Goal: Transaction & Acquisition: Book appointment/travel/reservation

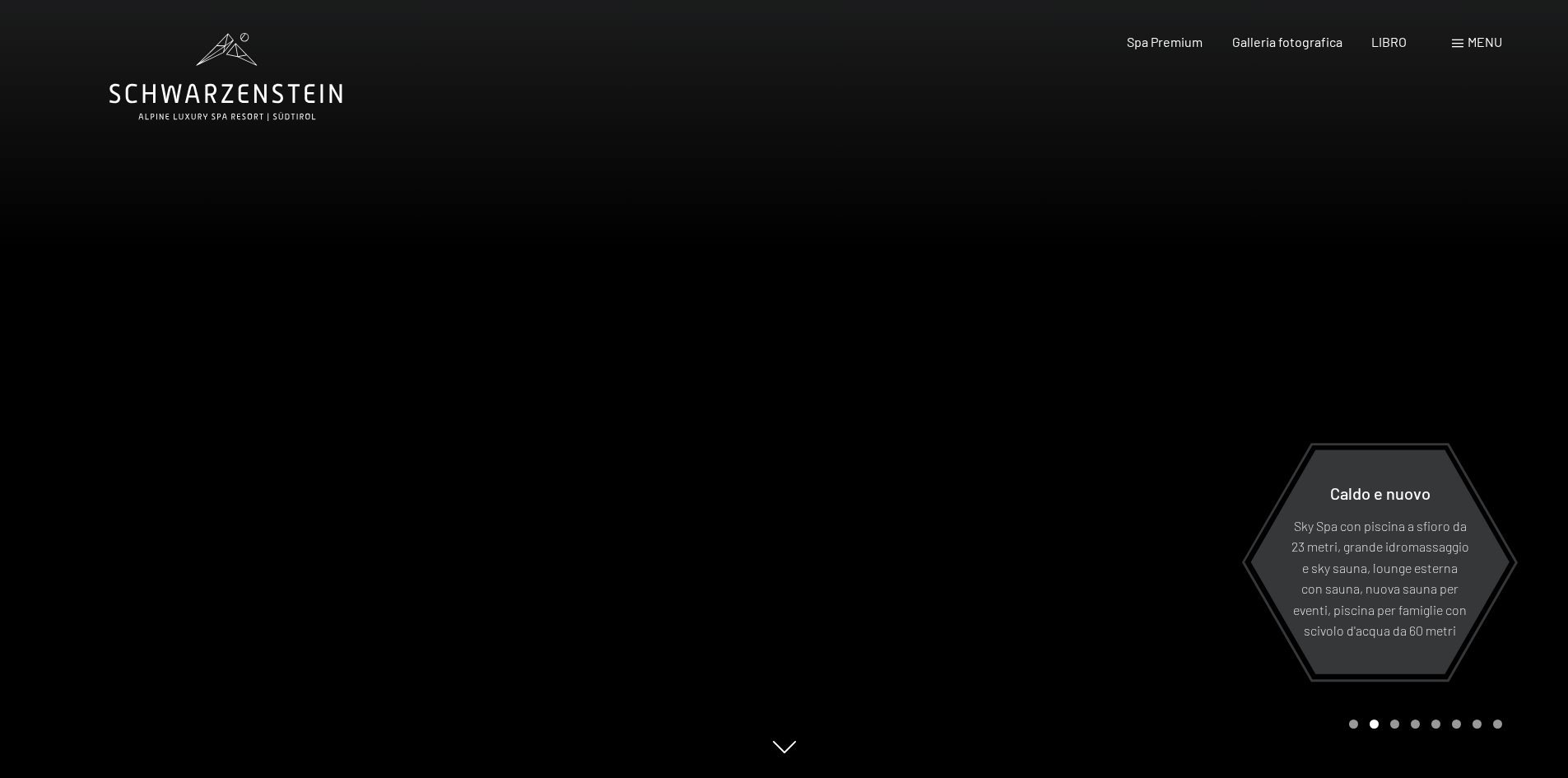
click at [1458, 46] on span at bounding box center [1458, 43] width 12 height 9
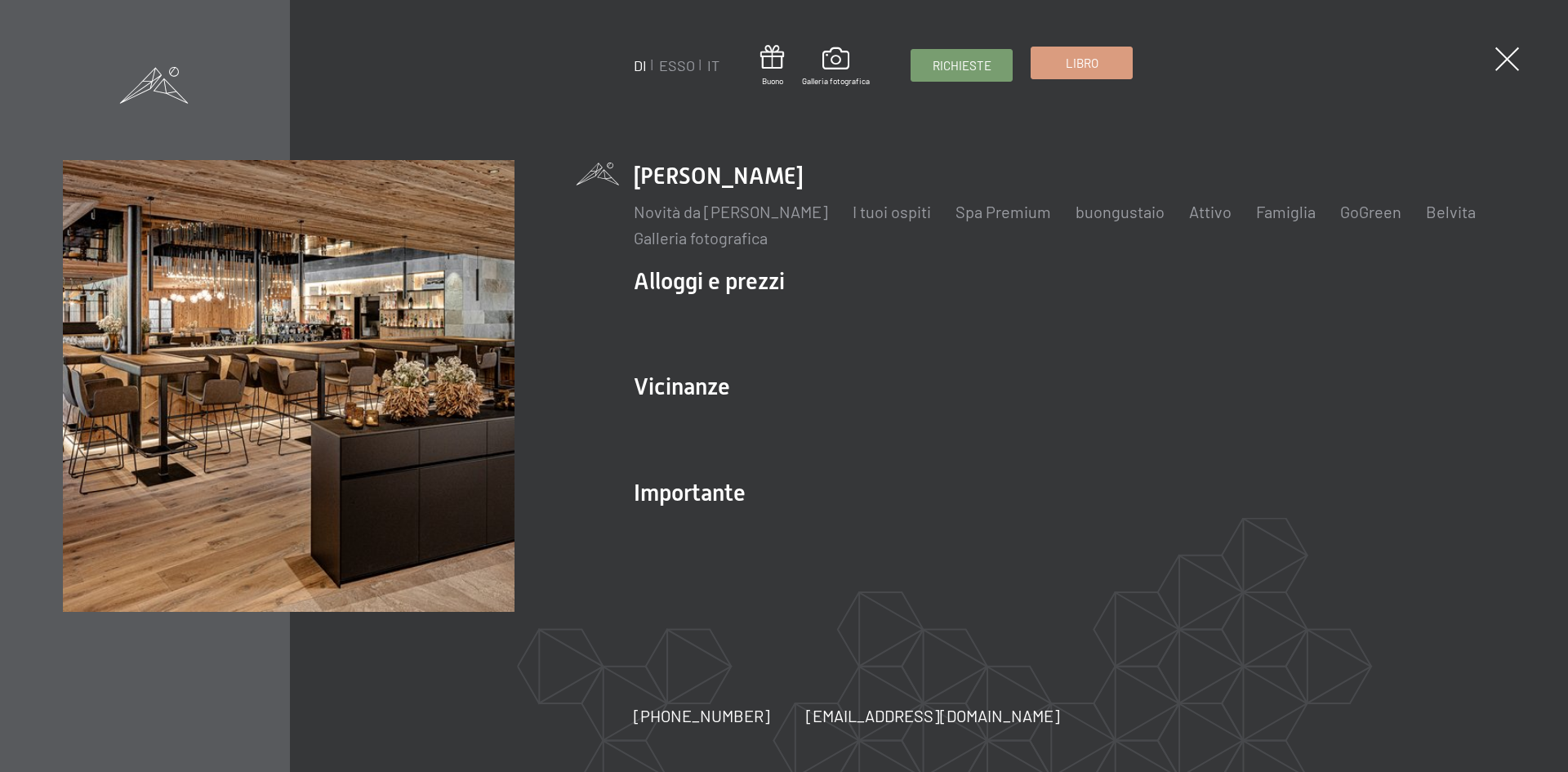
click at [1077, 66] on font "Libro" at bounding box center [1083, 62] width 32 height 14
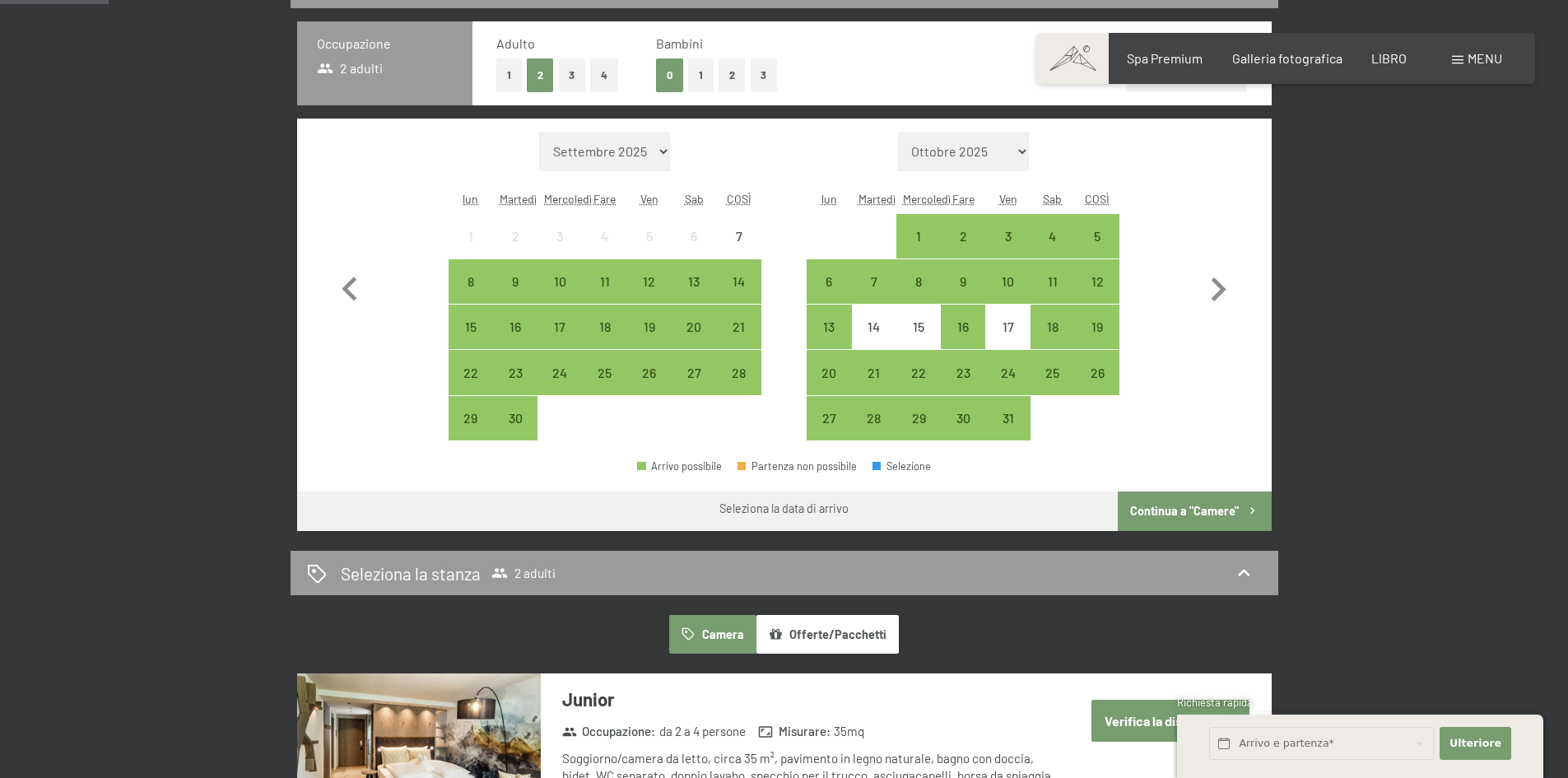
scroll to position [330, 0]
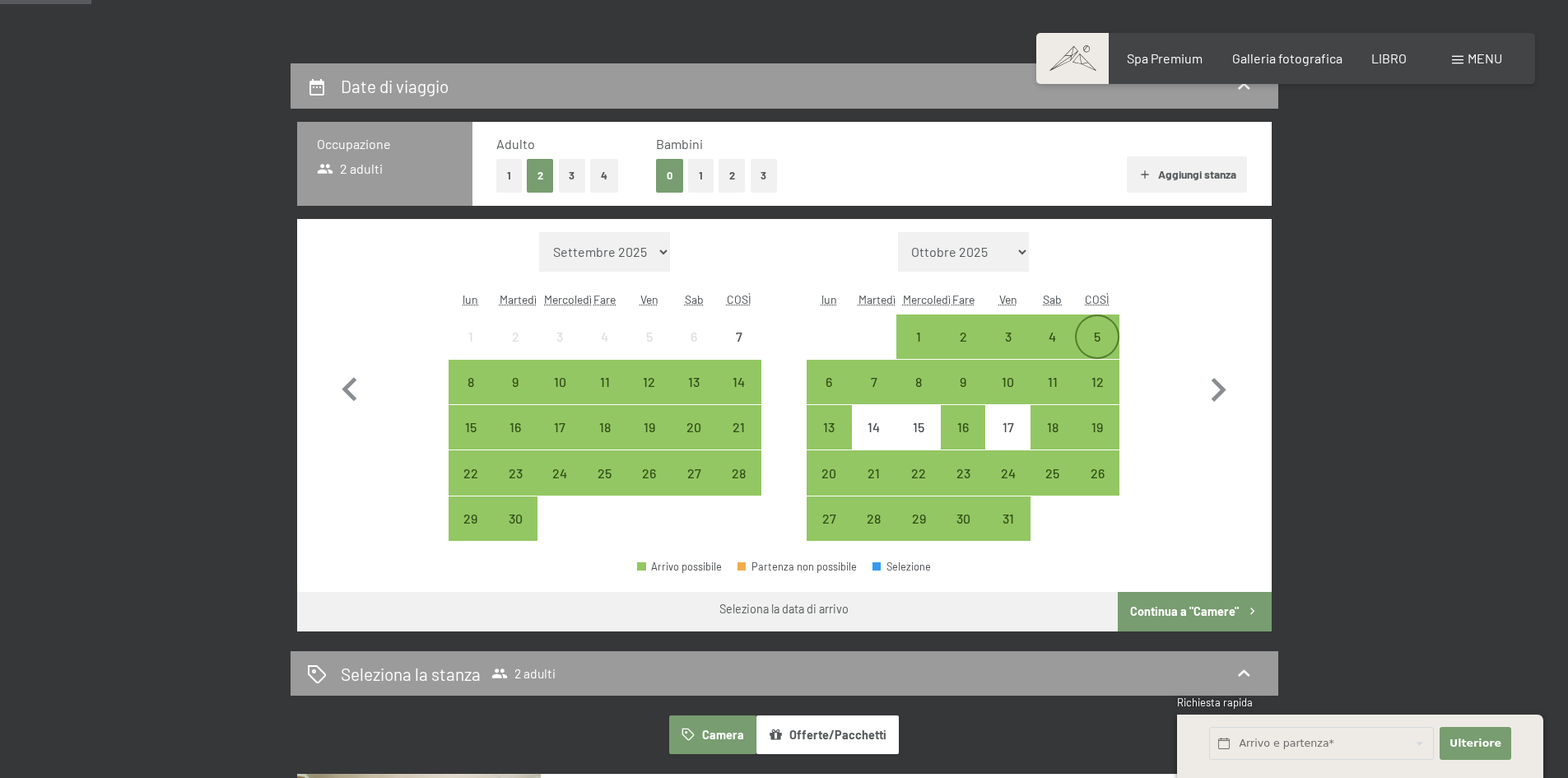
click at [1108, 340] on div "5" at bounding box center [1097, 350] width 41 height 41
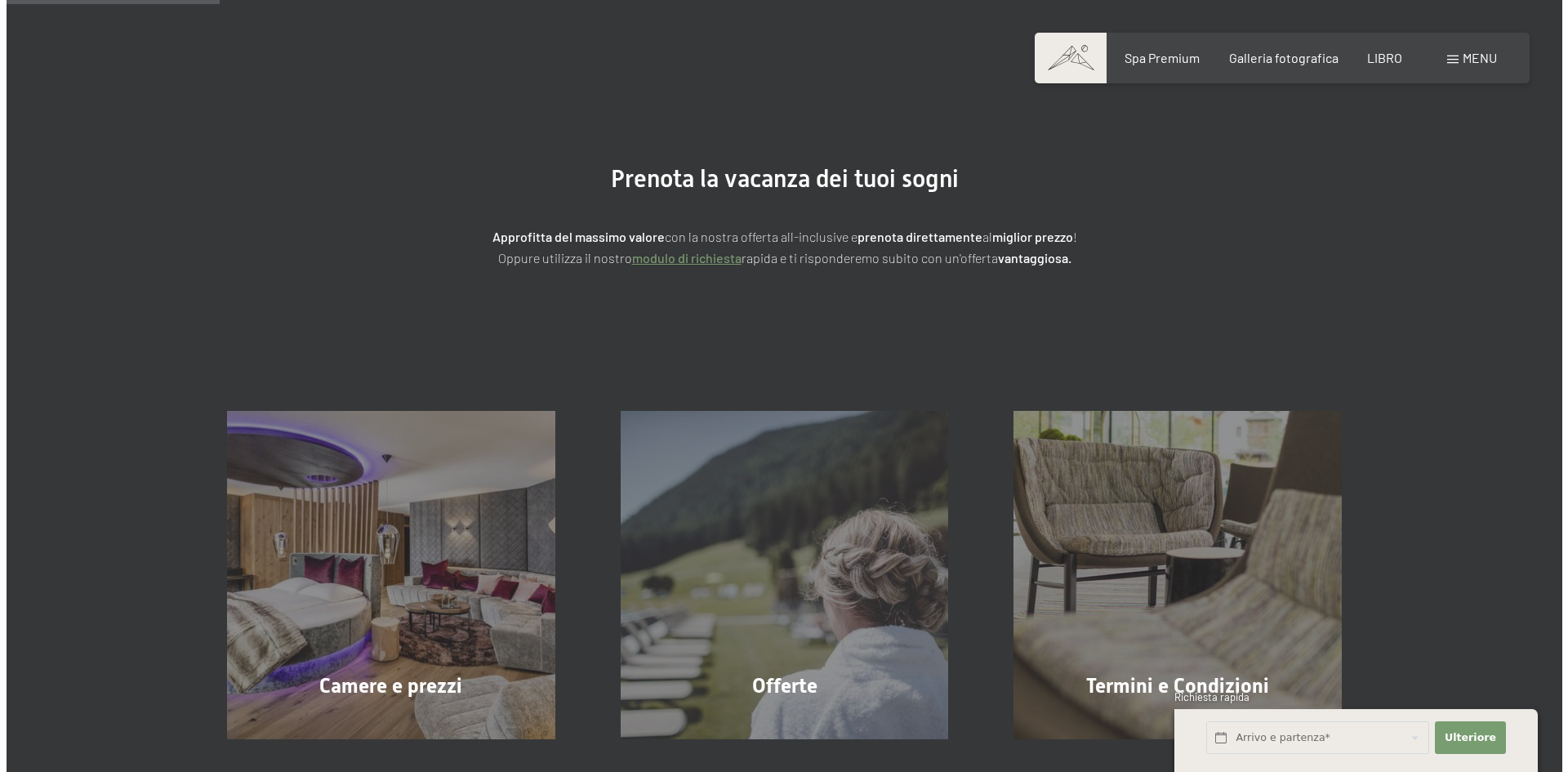
scroll to position [0, 0]
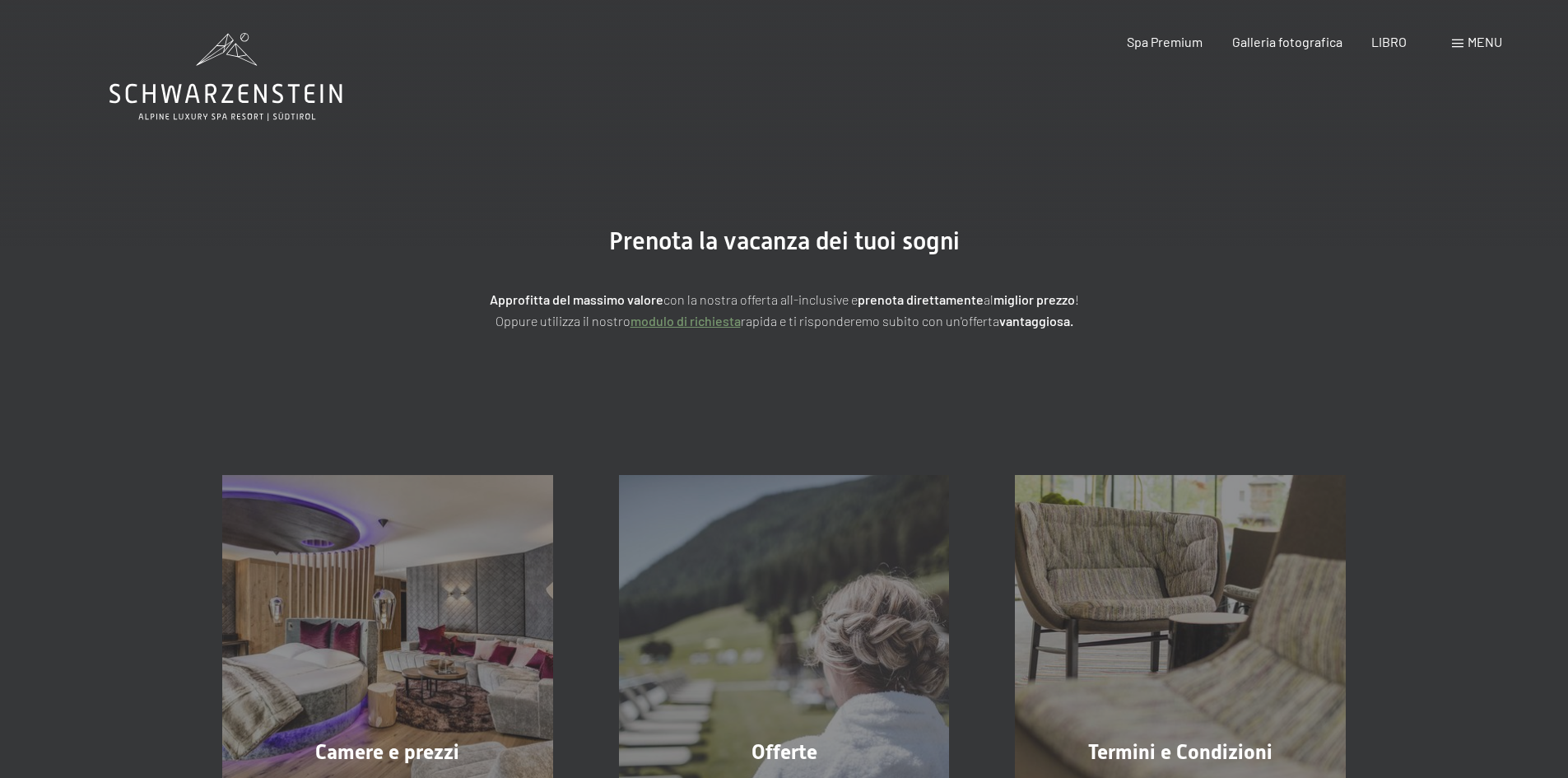
click at [1465, 43] on div "menu" at bounding box center [1478, 41] width 50 height 18
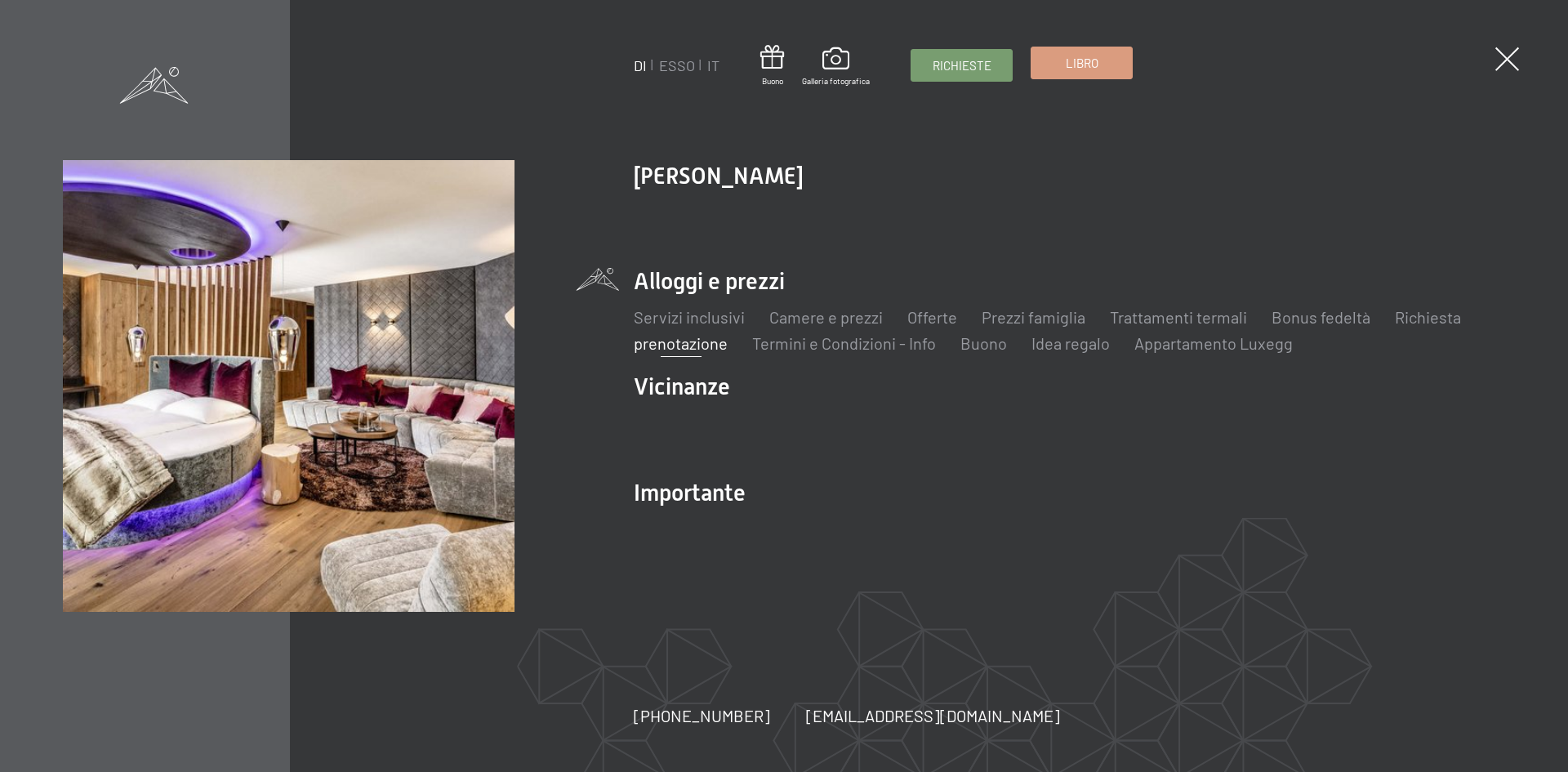
click at [1102, 66] on link "Libro" at bounding box center [1082, 63] width 100 height 31
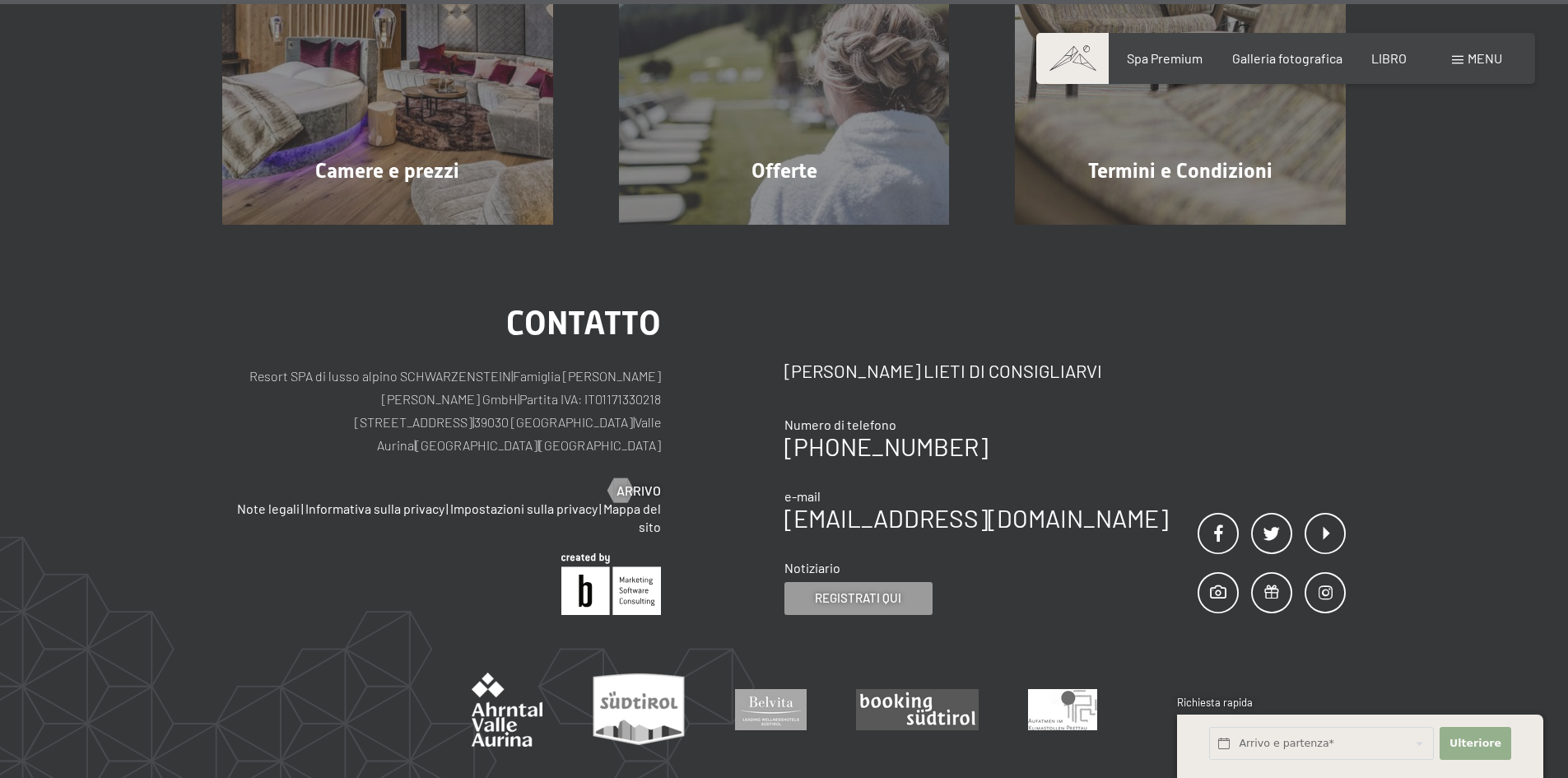
scroll to position [5635, 0]
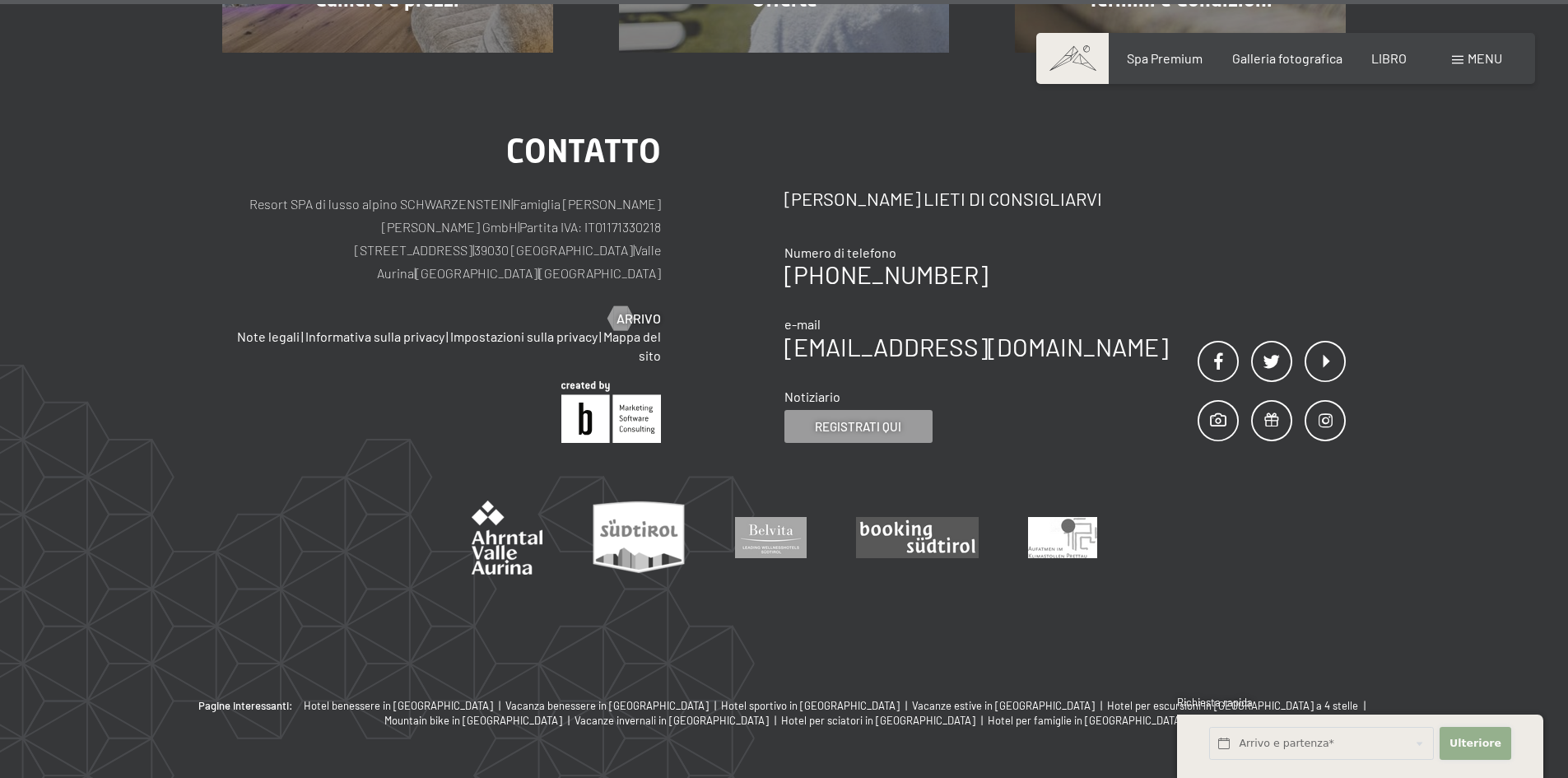
click at [1484, 742] on font "Ulteriore" at bounding box center [1476, 742] width 52 height 13
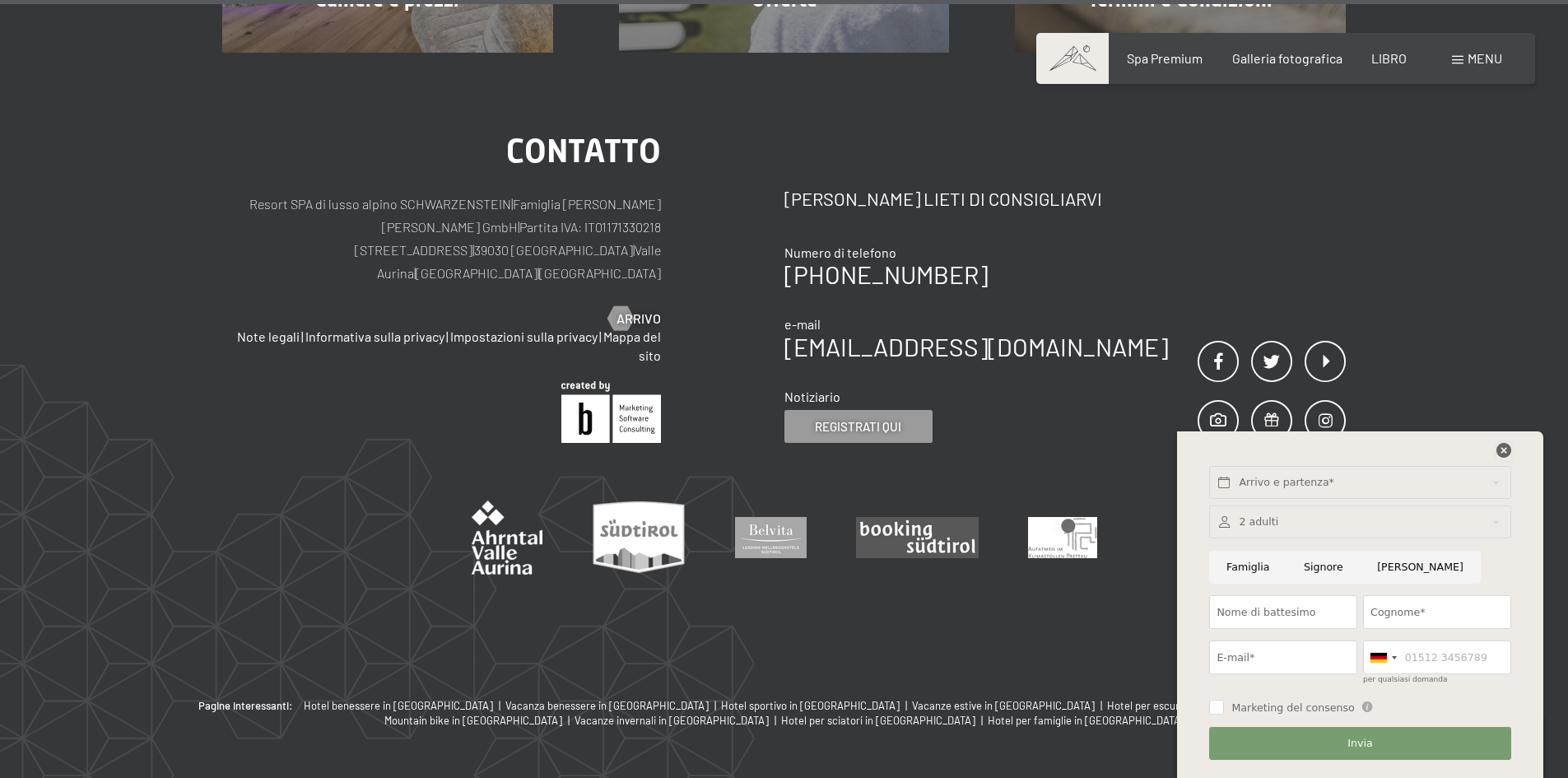
click at [1506, 445] on icon at bounding box center [1504, 450] width 14 height 14
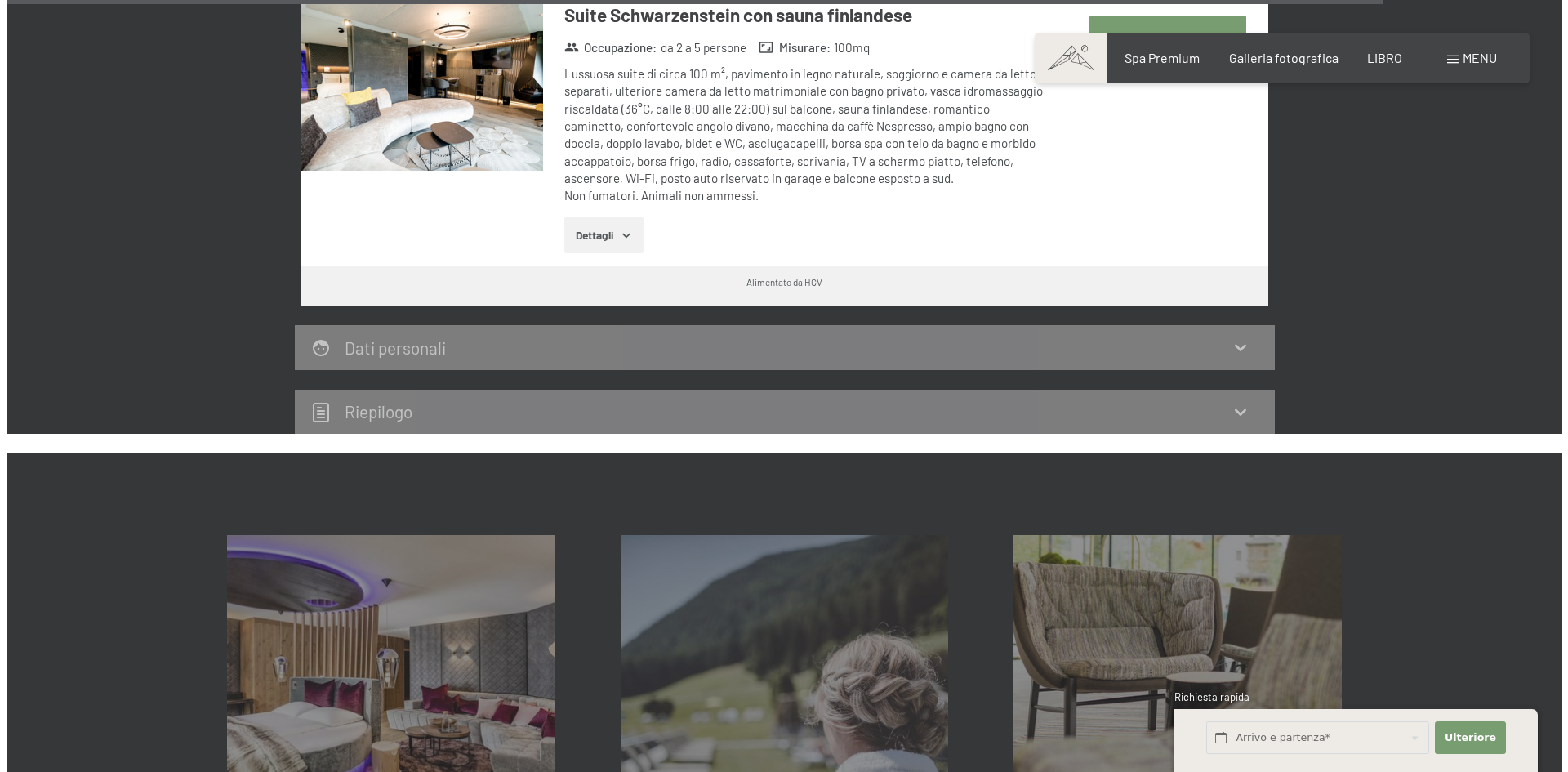
scroll to position [4693, 0]
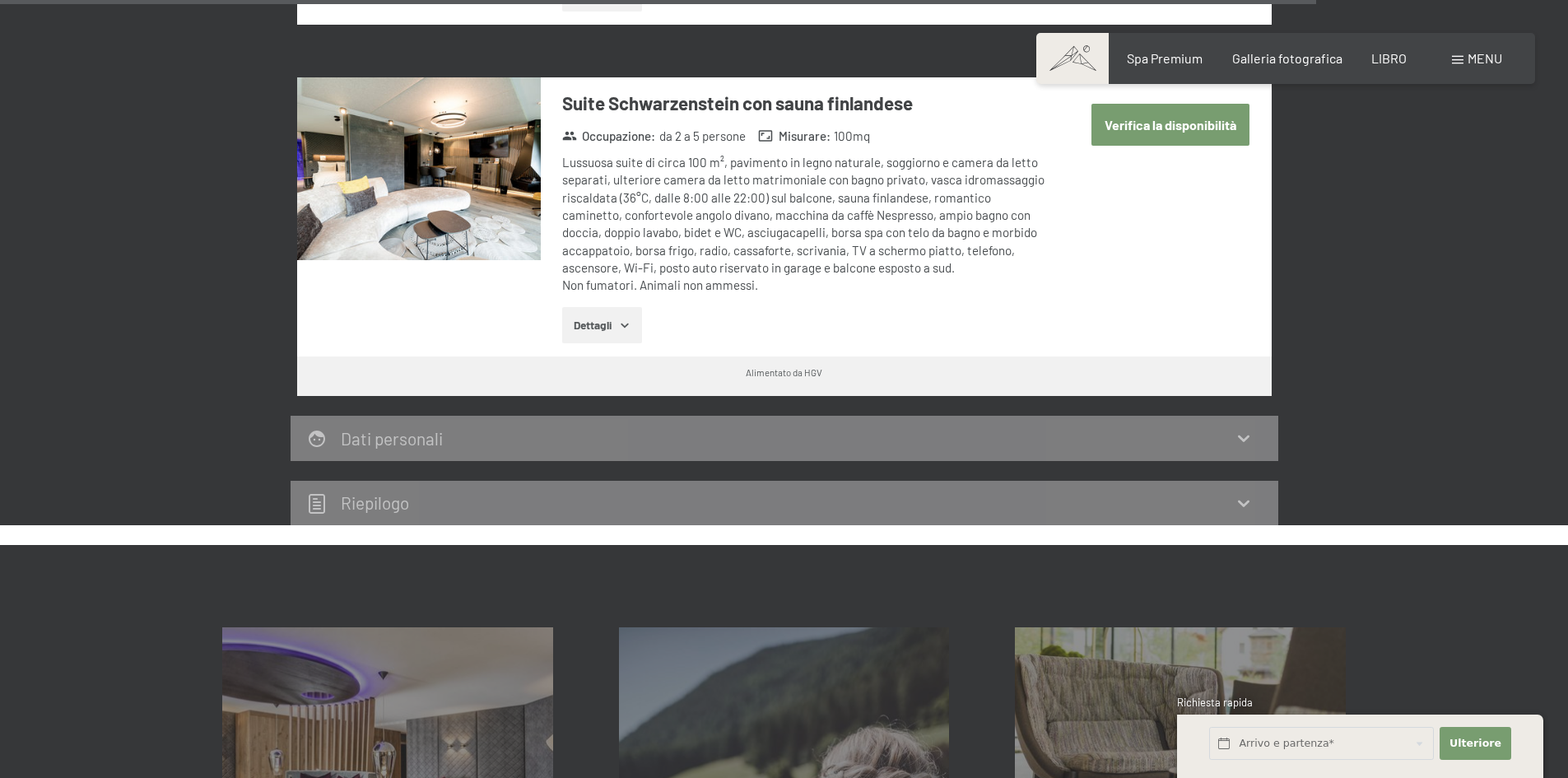
click at [1463, 61] on span at bounding box center [1458, 60] width 12 height 9
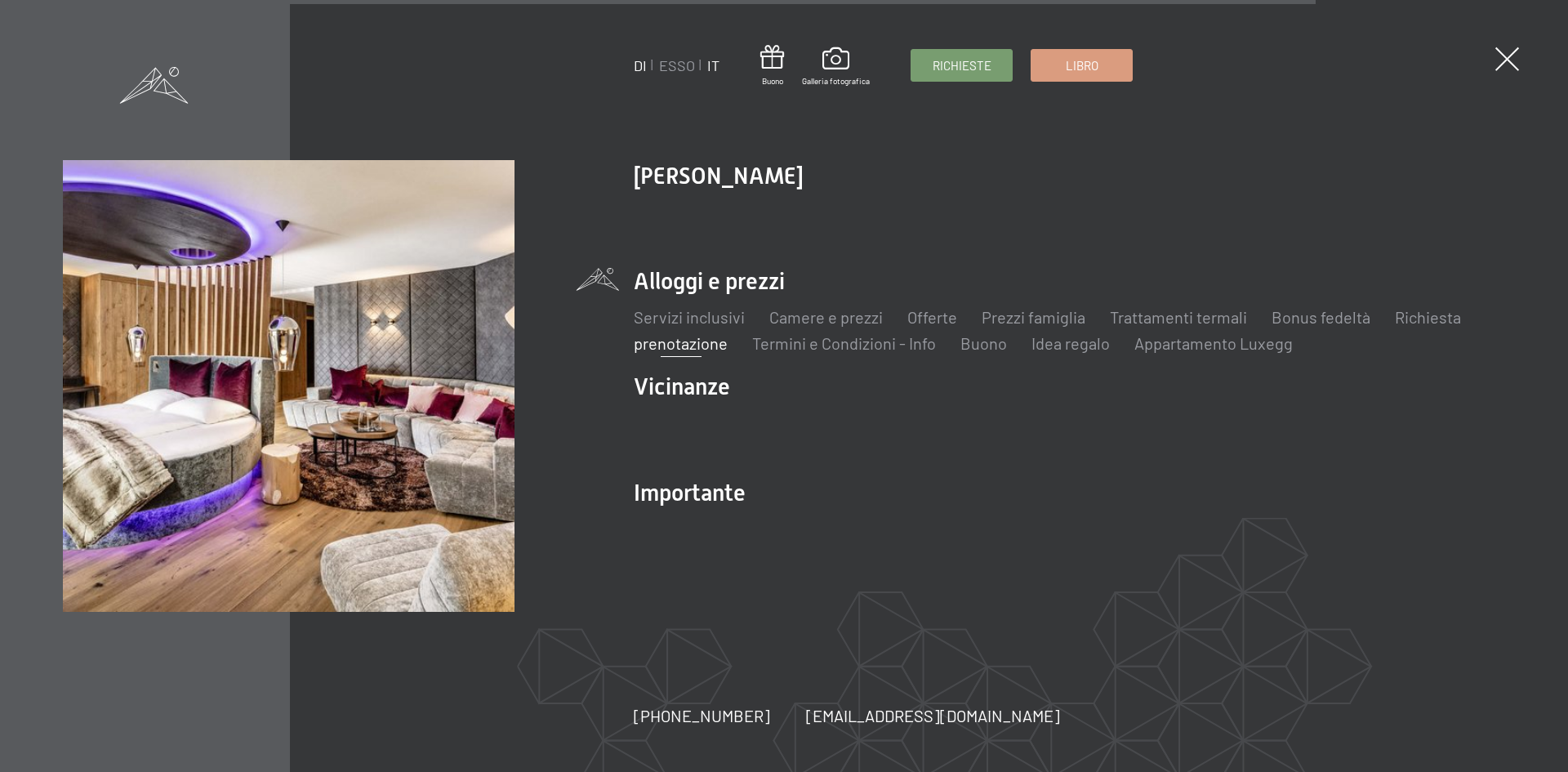
click at [708, 67] on font "IT" at bounding box center [713, 65] width 12 height 18
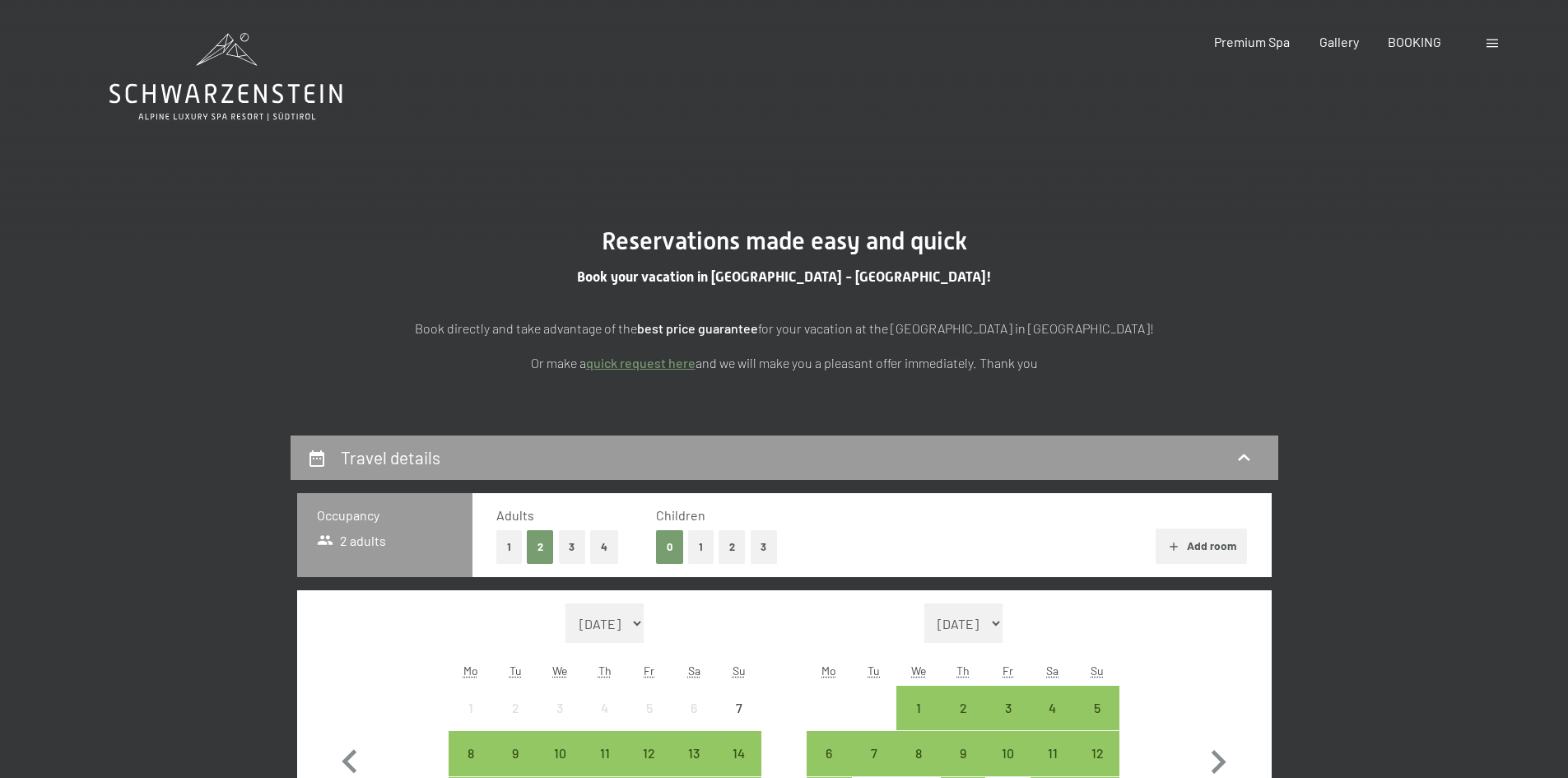
click at [1493, 37] on div at bounding box center [1495, 41] width 15 height 18
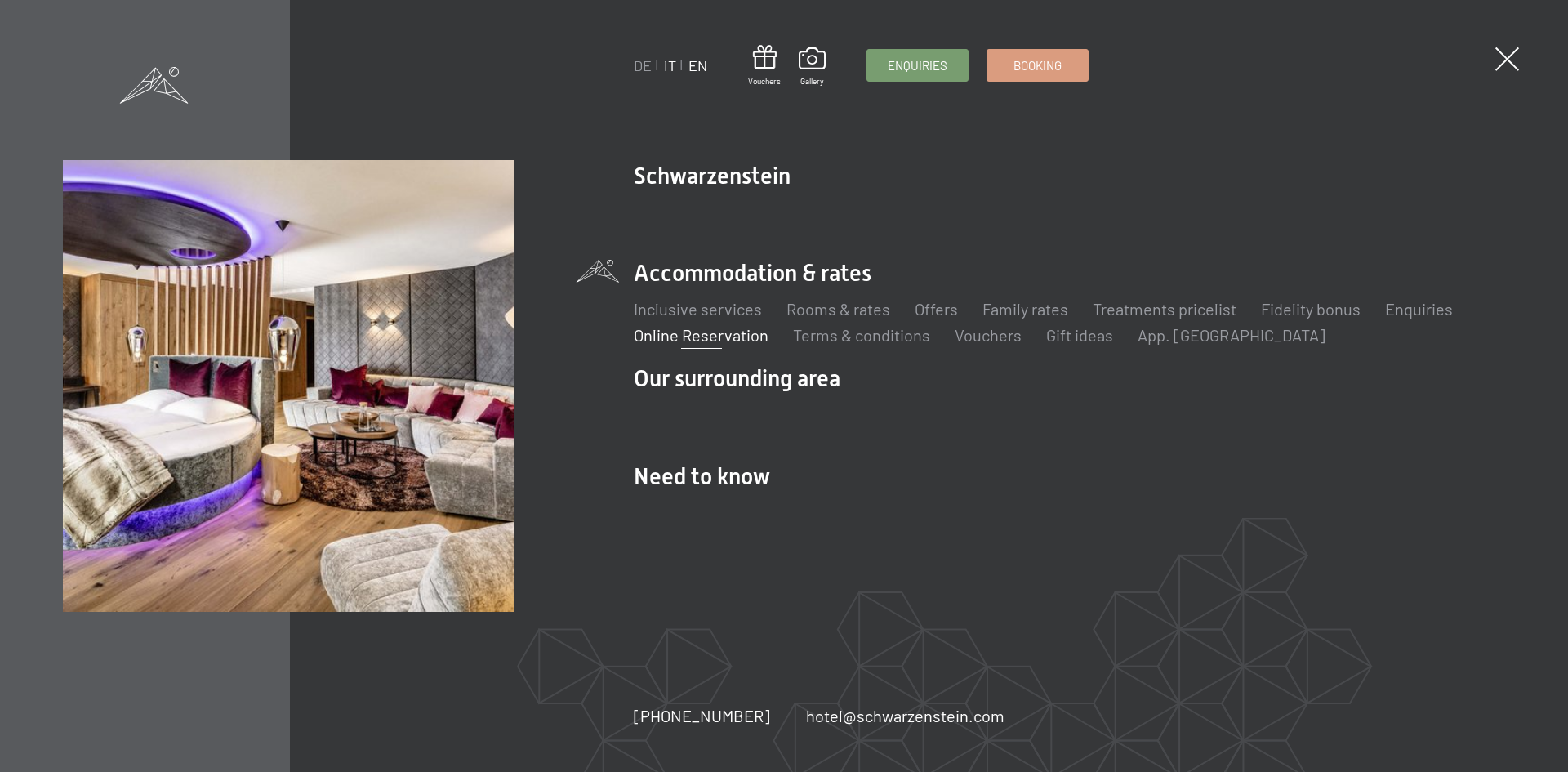
click at [668, 66] on link "IT" at bounding box center [670, 65] width 12 height 18
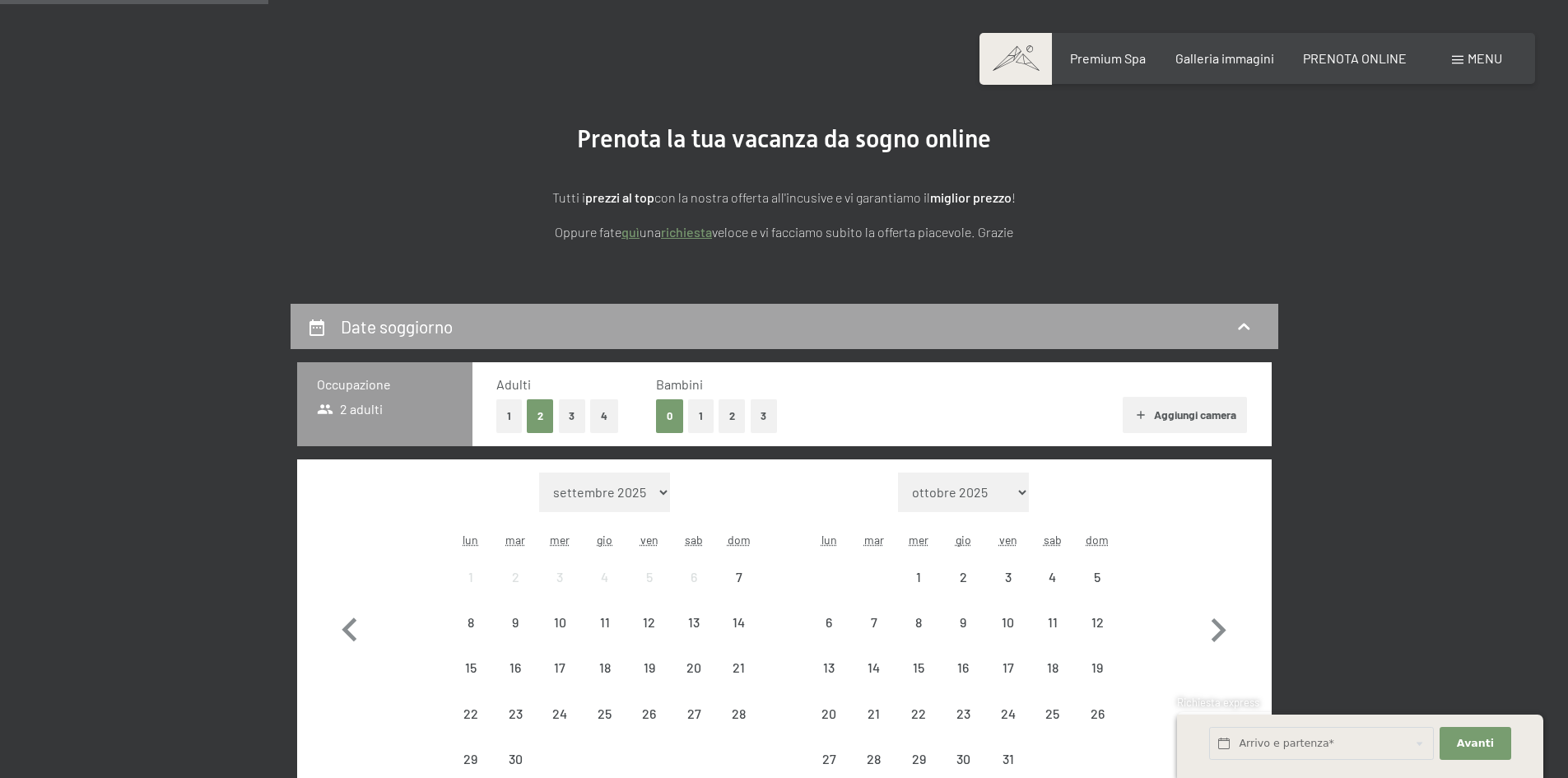
scroll to position [330, 0]
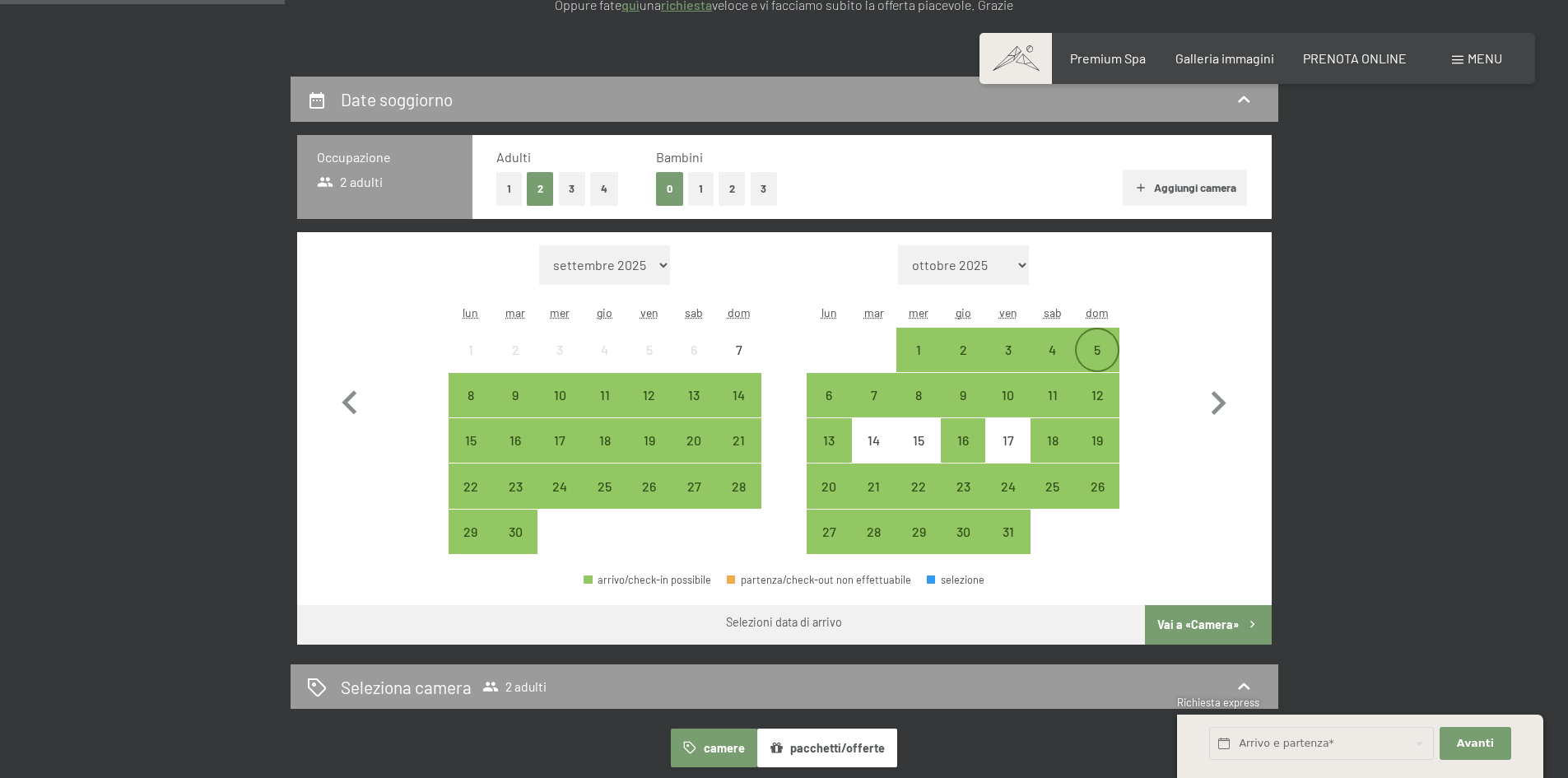
click at [1105, 345] on div "5" at bounding box center [1097, 364] width 41 height 41
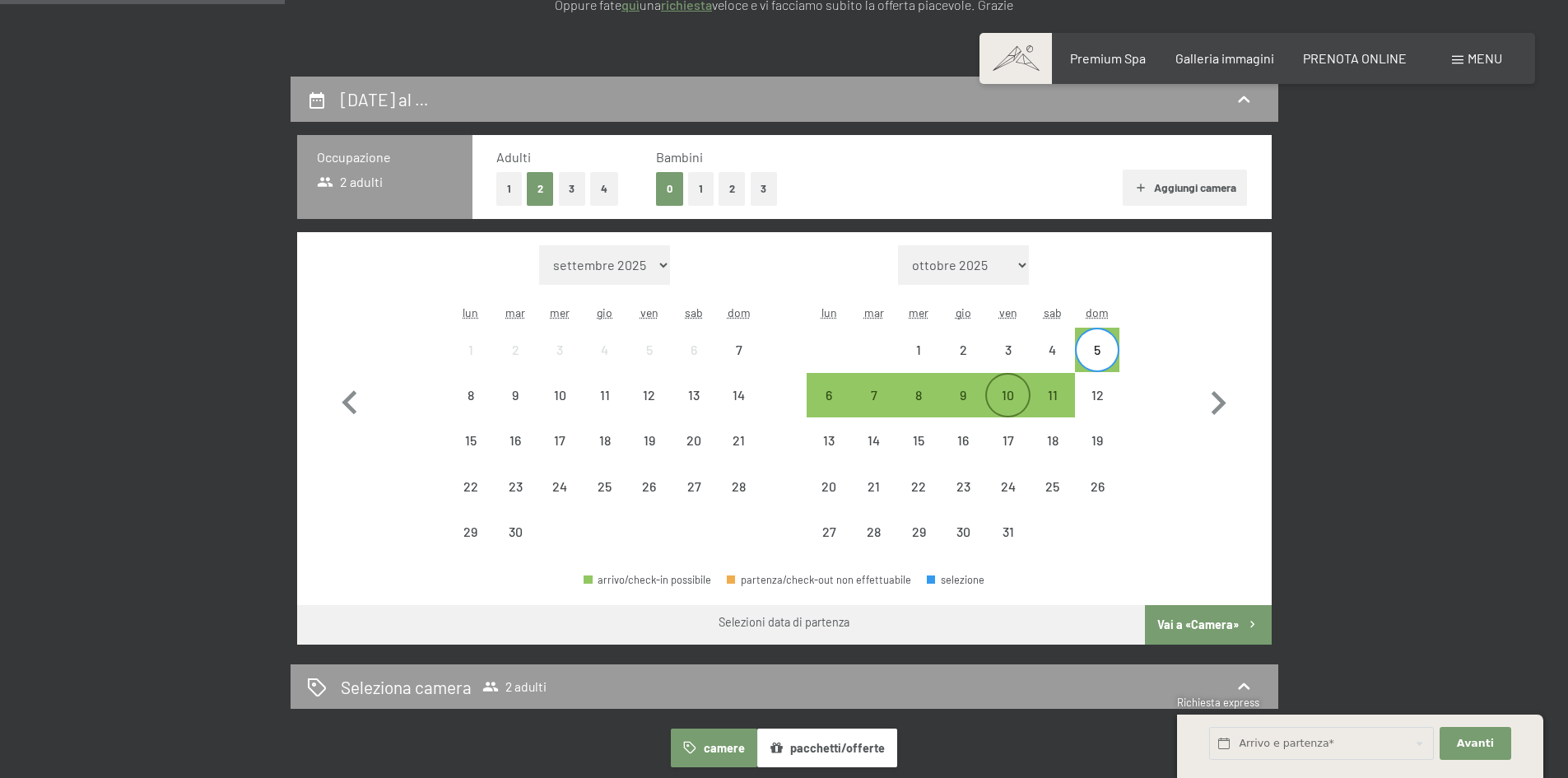
click at [1017, 399] on div "10" at bounding box center [1008, 409] width 41 height 41
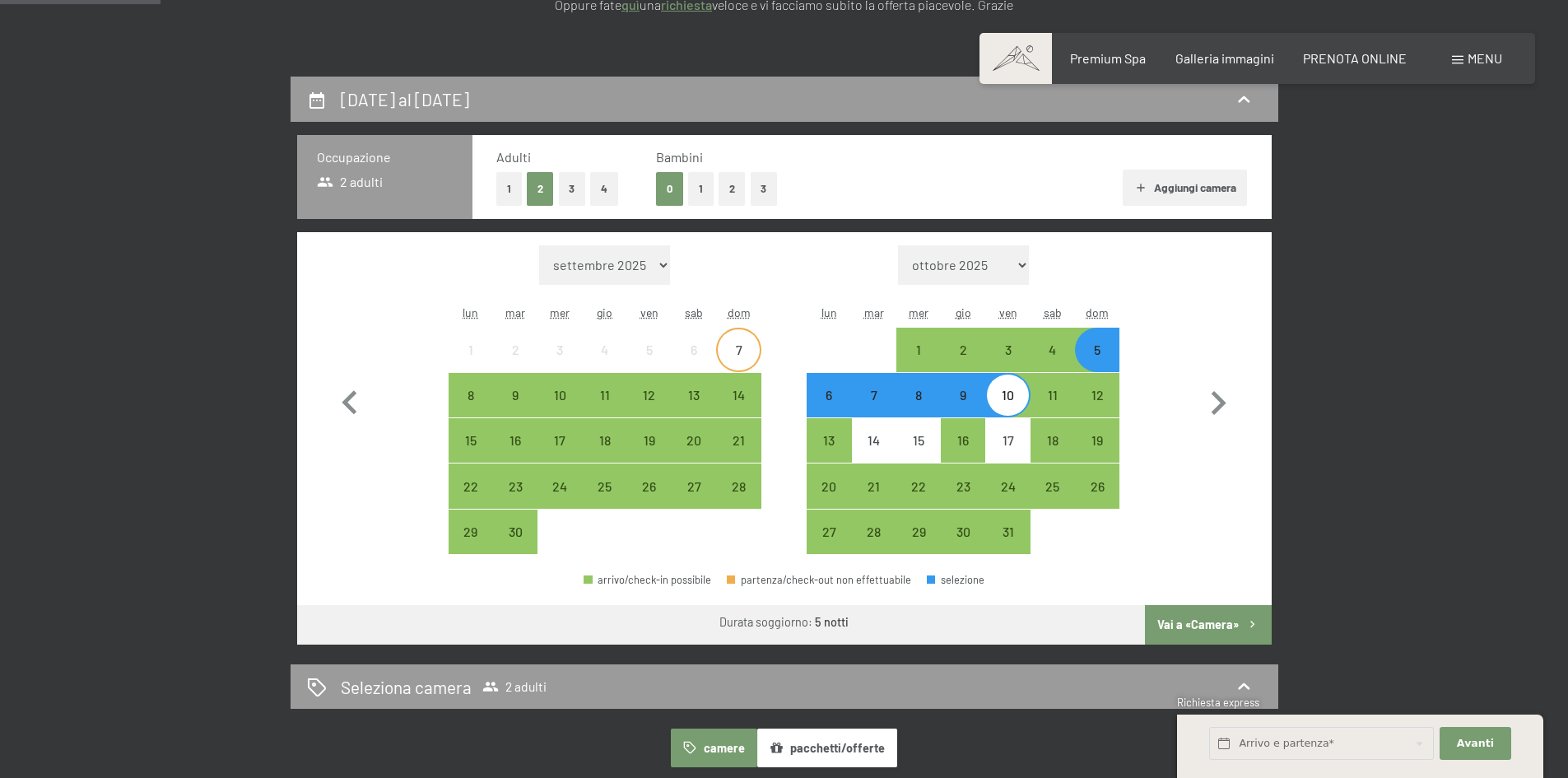
click at [742, 356] on div "7" at bounding box center [738, 364] width 41 height 41
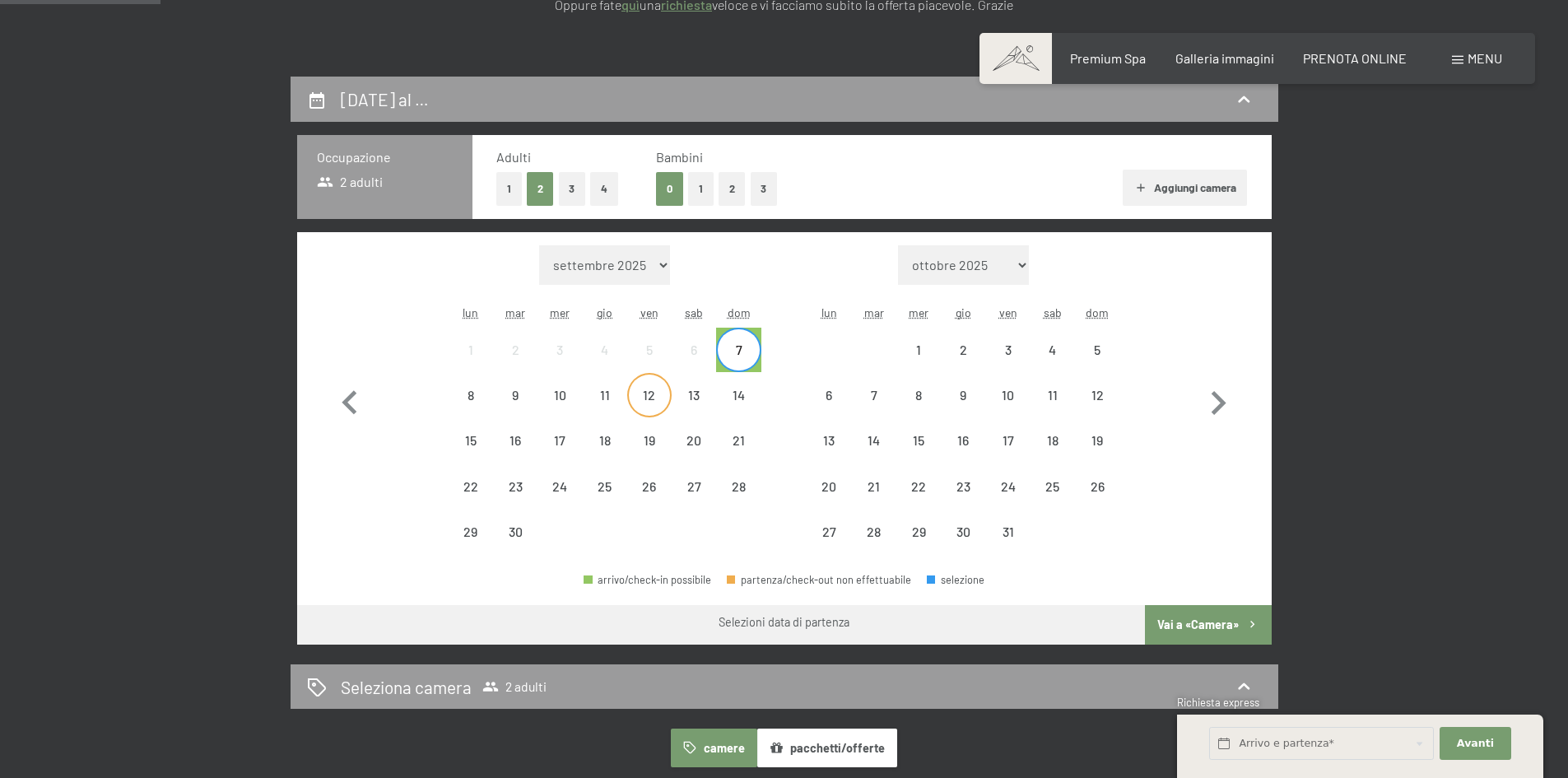
click at [640, 393] on div "12" at bounding box center [649, 409] width 41 height 41
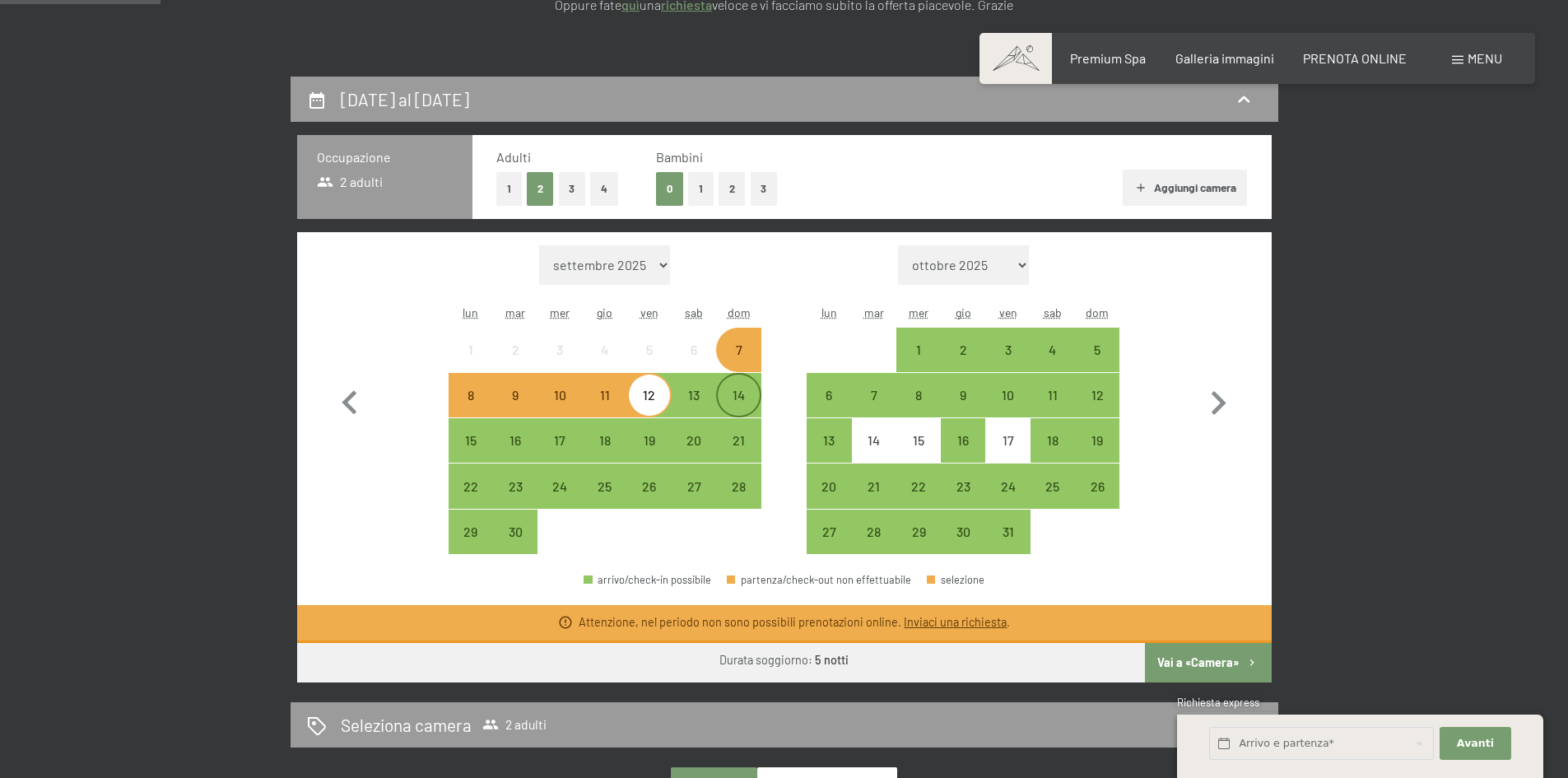
click at [737, 401] on div "14" at bounding box center [738, 409] width 41 height 41
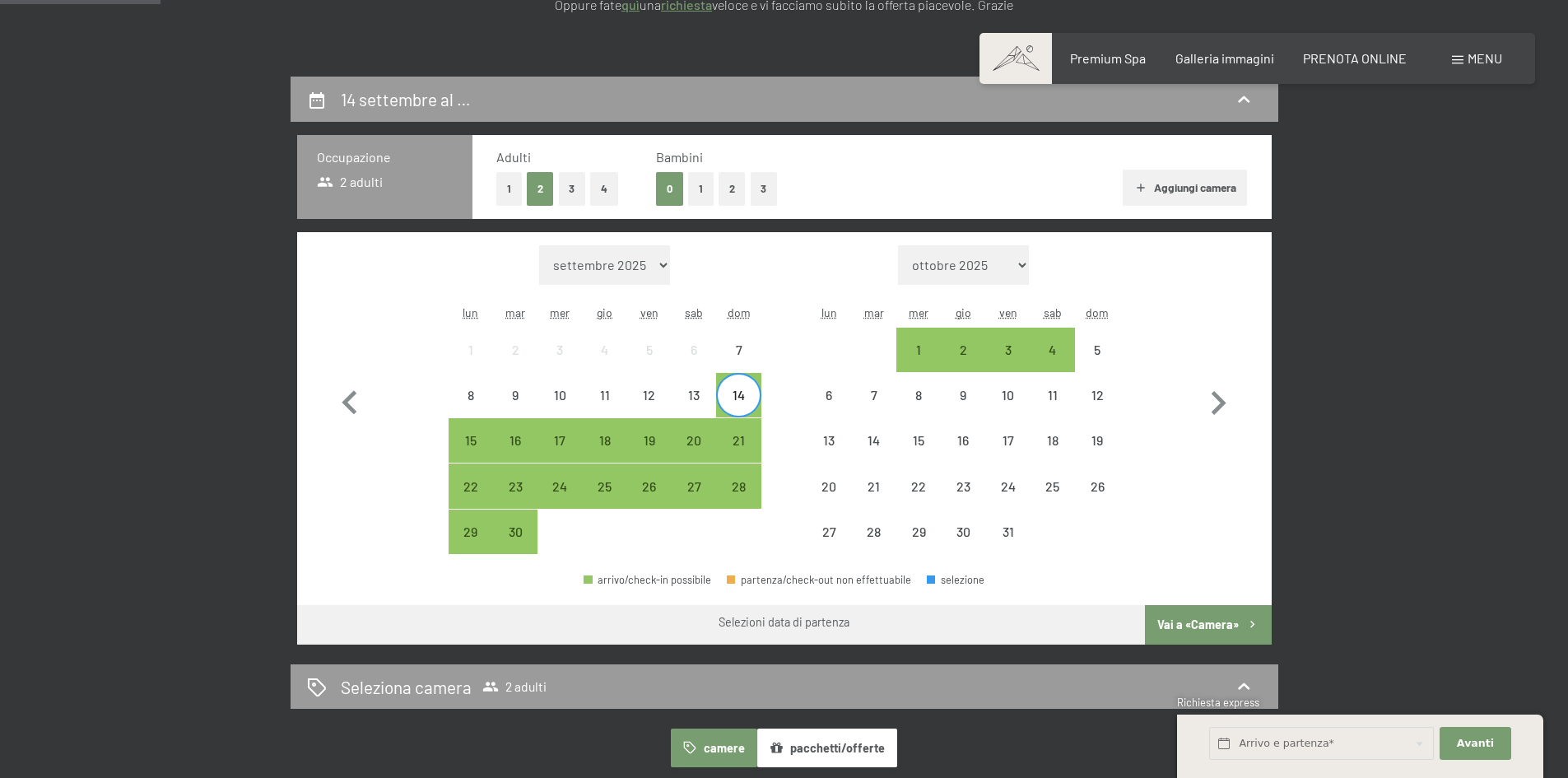
click at [651, 434] on span "Consenso marketing*" at bounding box center [688, 437] width 124 height 16
click at [618, 434] on input "Consenso marketing*" at bounding box center [610, 437] width 16 height 16
click at [650, 439] on span "Consenso marketing*" at bounding box center [688, 437] width 124 height 16
click at [618, 439] on input "Consenso marketing*" at bounding box center [610, 437] width 16 height 16
checkbox input "false"
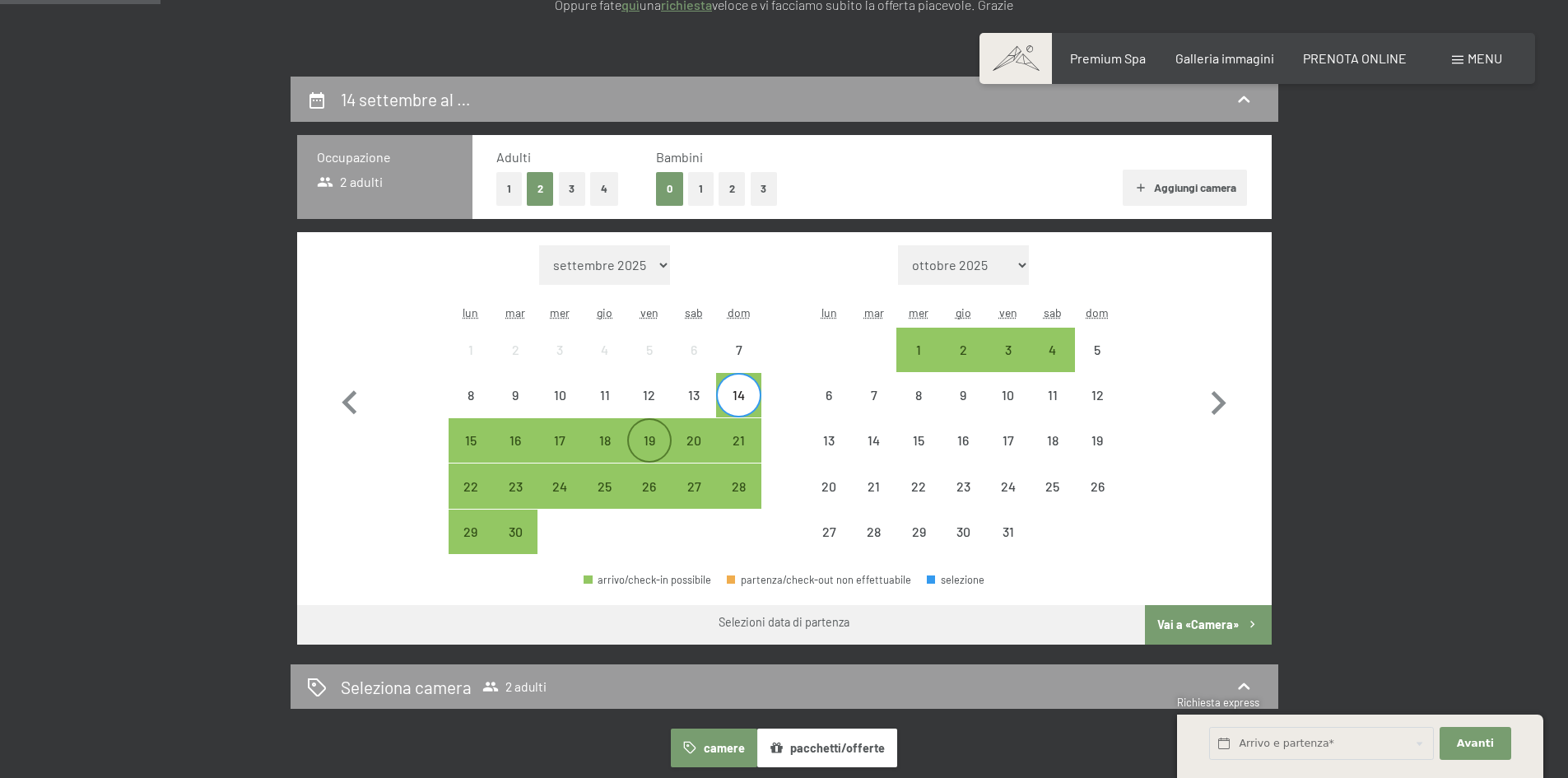
click at [645, 450] on div "19" at bounding box center [649, 454] width 41 height 41
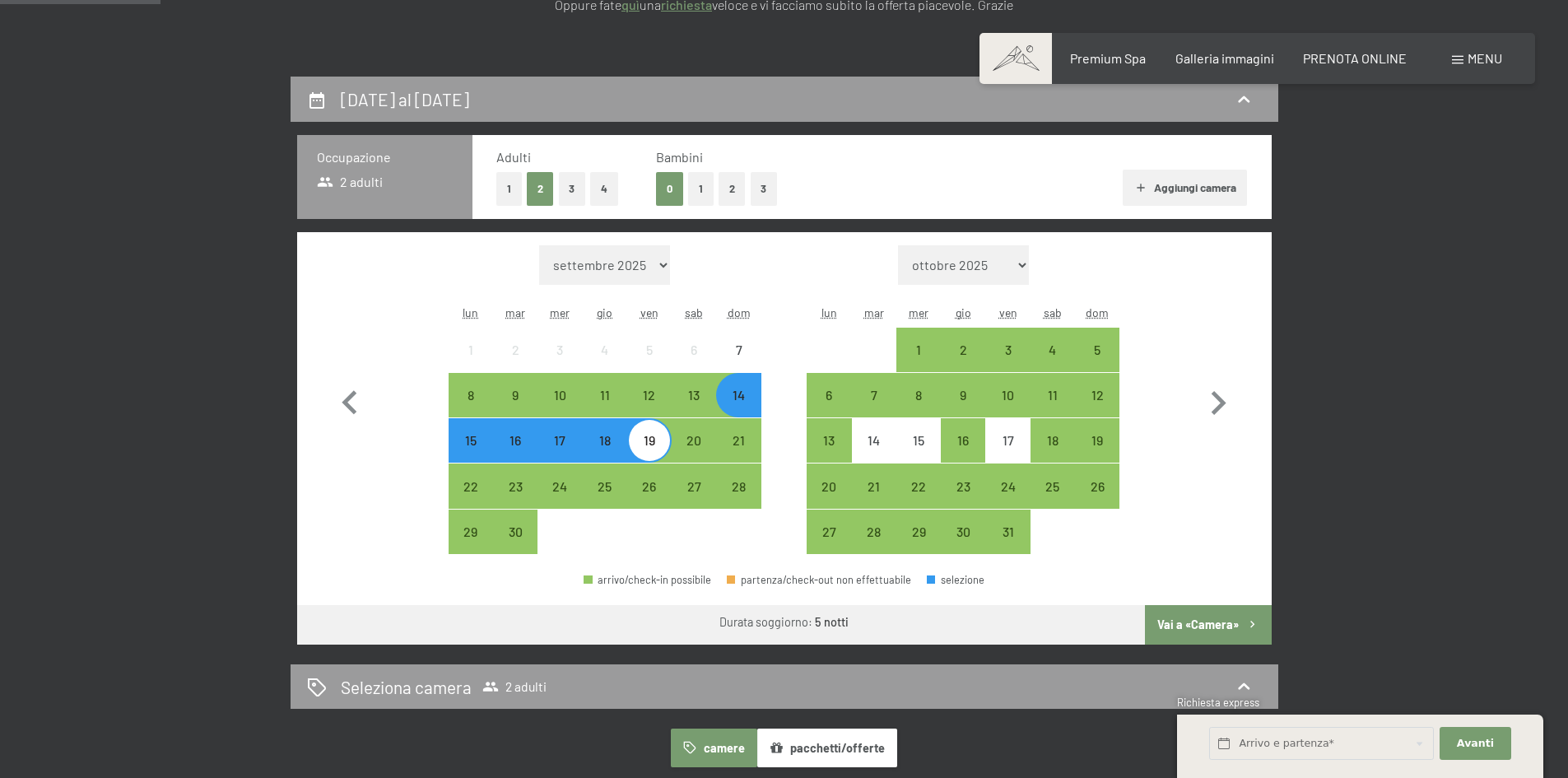
click at [1217, 614] on button "Vai a «Camera»" at bounding box center [1207, 624] width 126 height 39
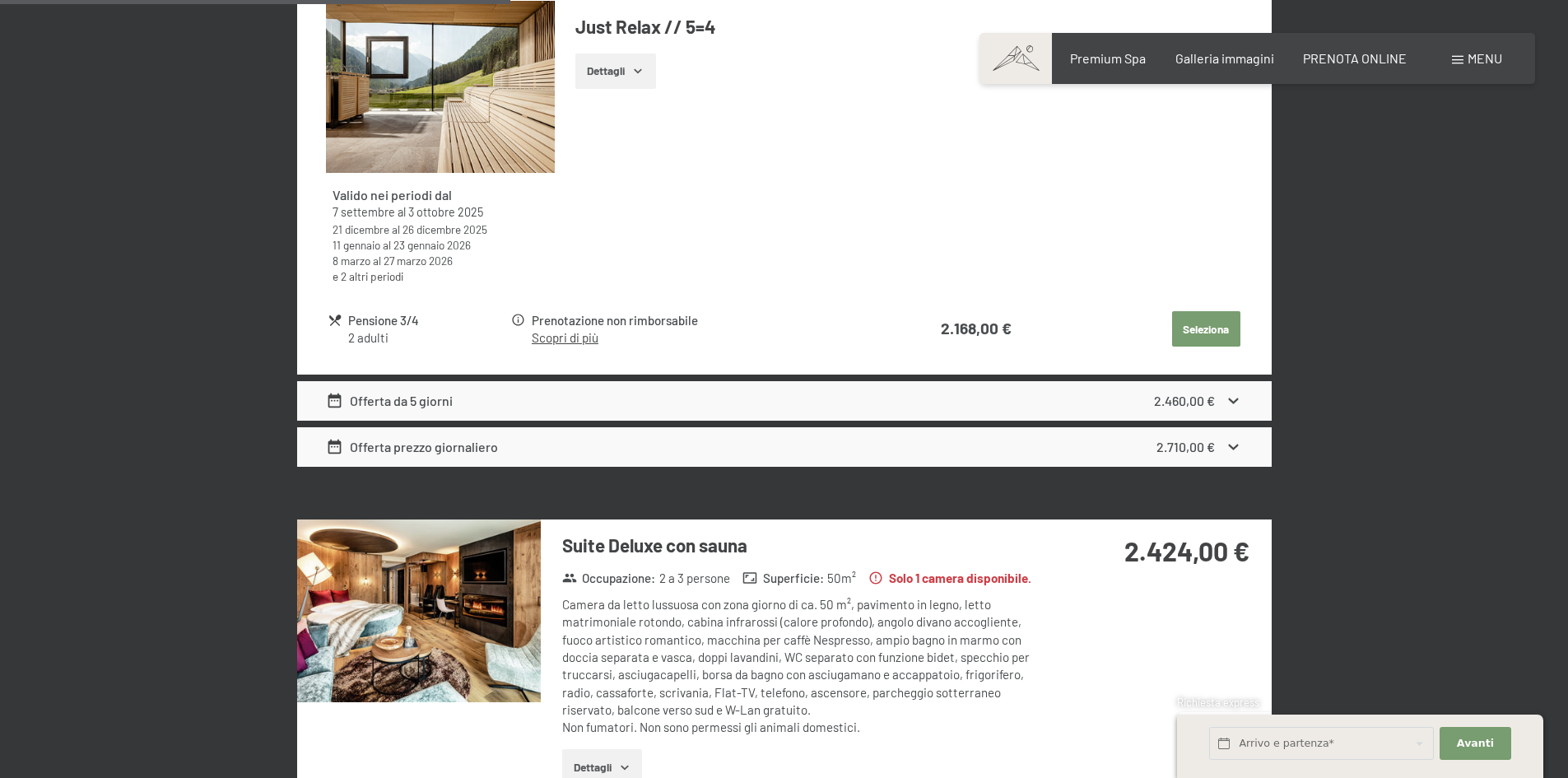
scroll to position [2053, 0]
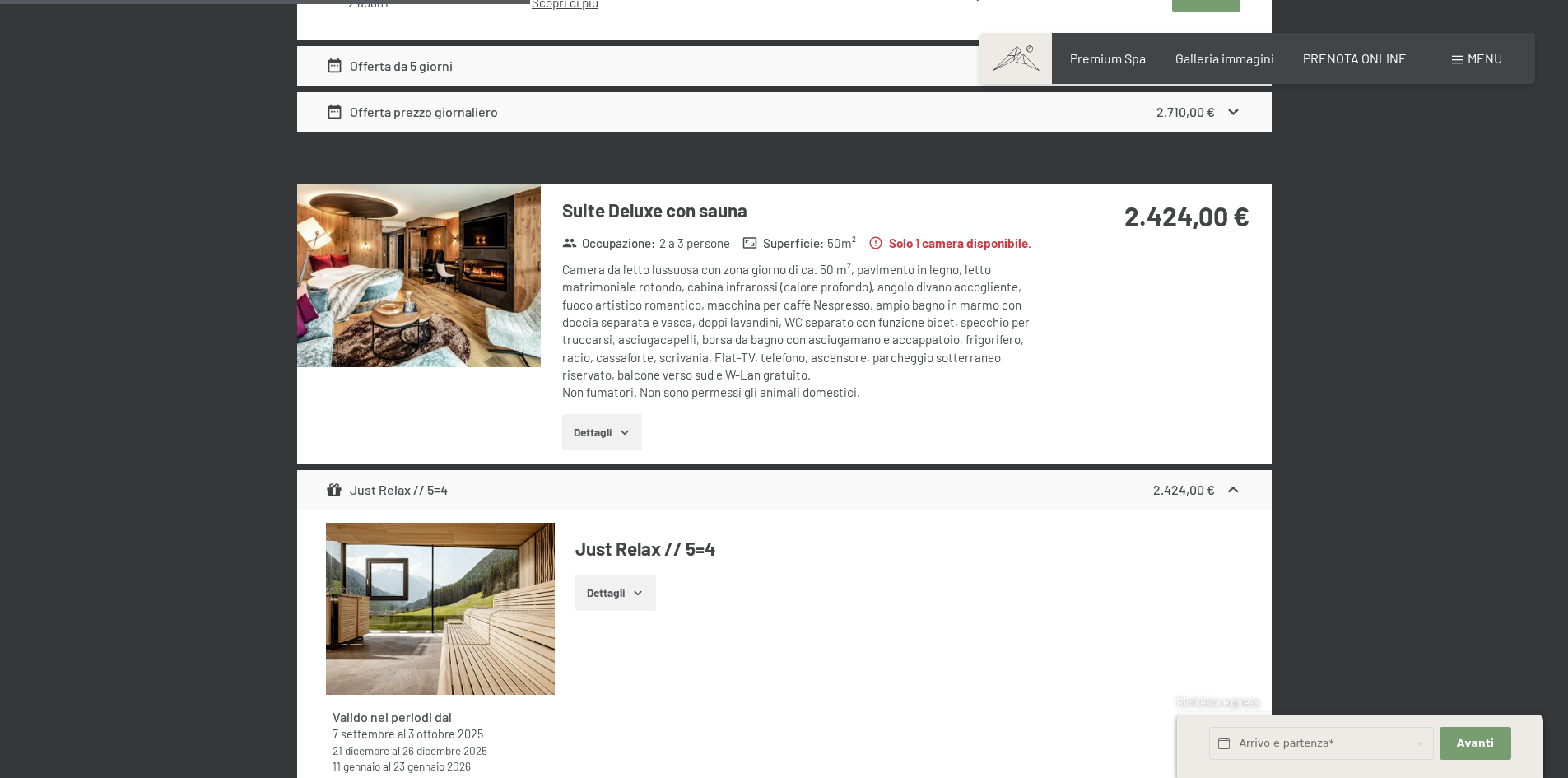
drag, startPoint x: 1133, startPoint y: 605, endPoint x: 1131, endPoint y: 615, distance: 10.2
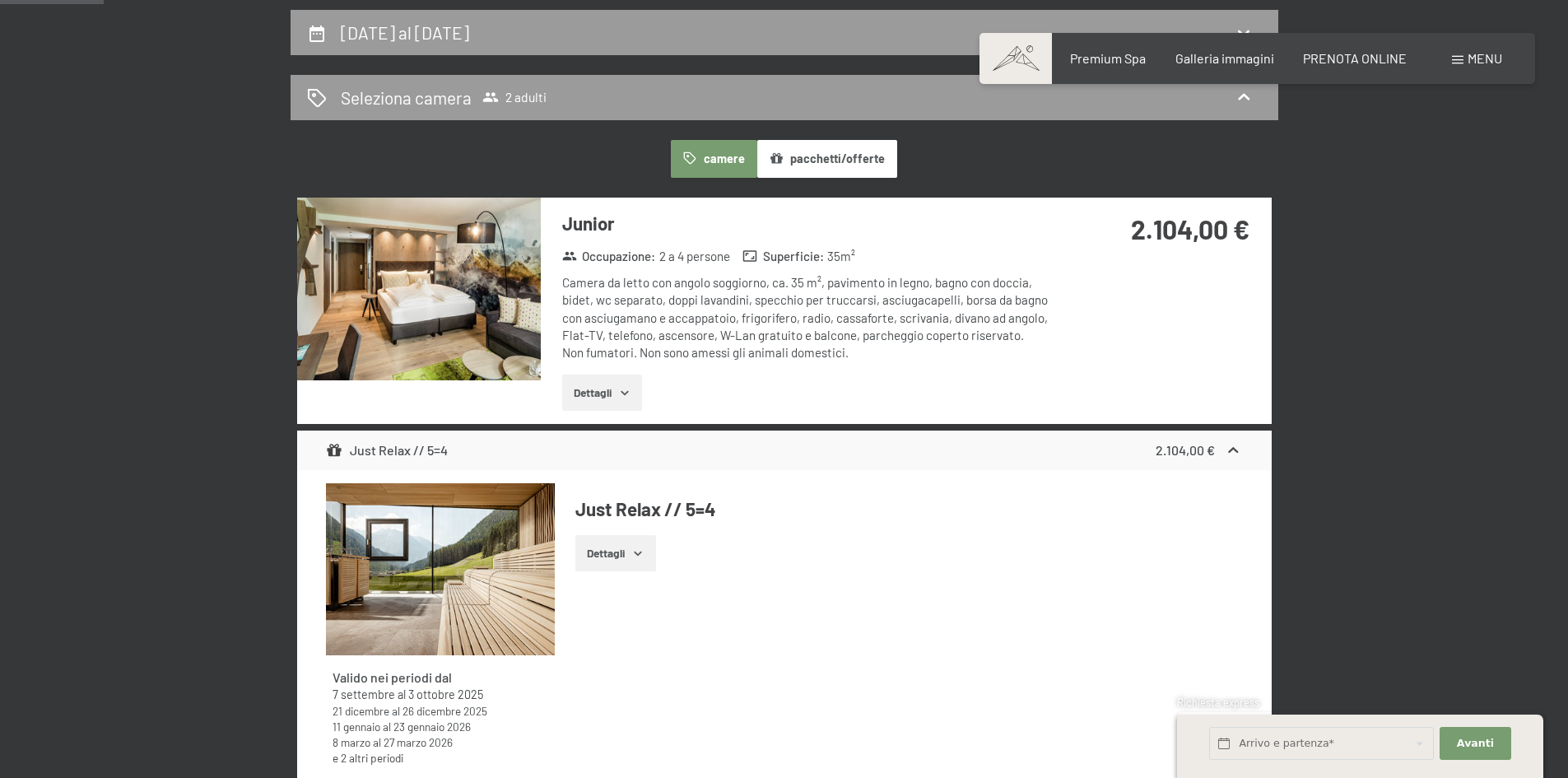
scroll to position [412, 0]
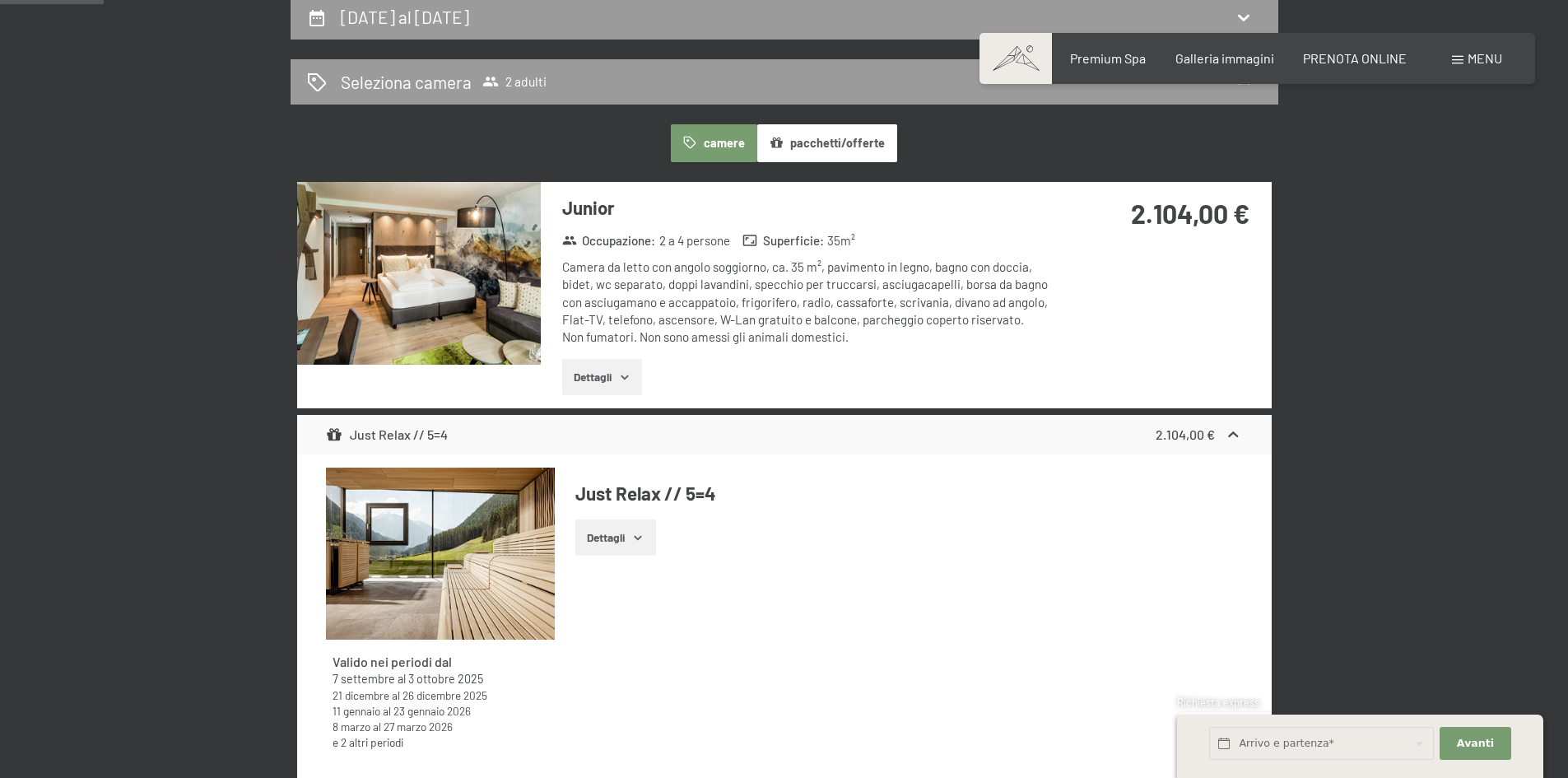
click at [850, 150] on button "pacchetti/offerte" at bounding box center [828, 142] width 140 height 38
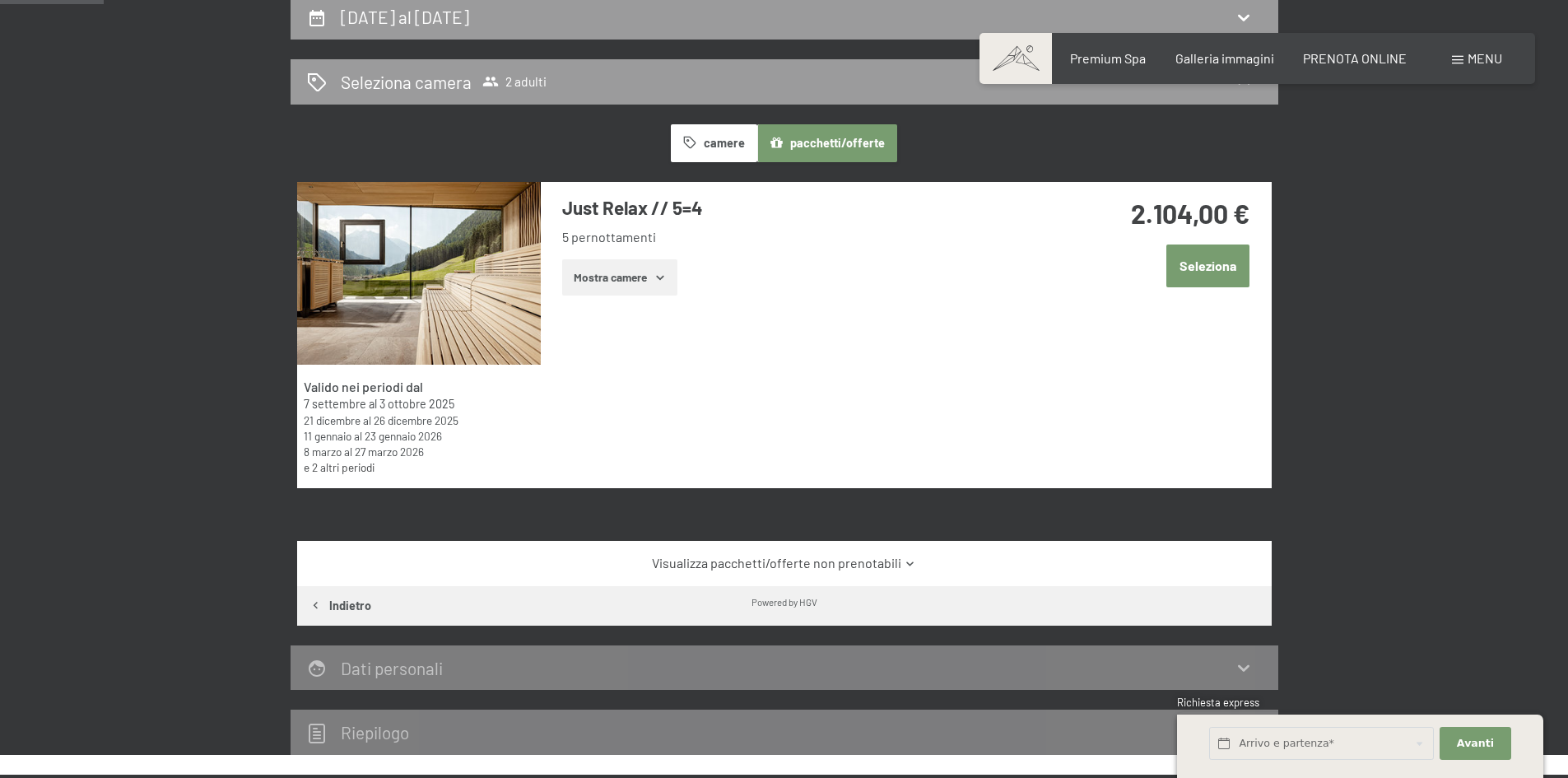
click at [725, 129] on button "camere" at bounding box center [713, 142] width 86 height 38
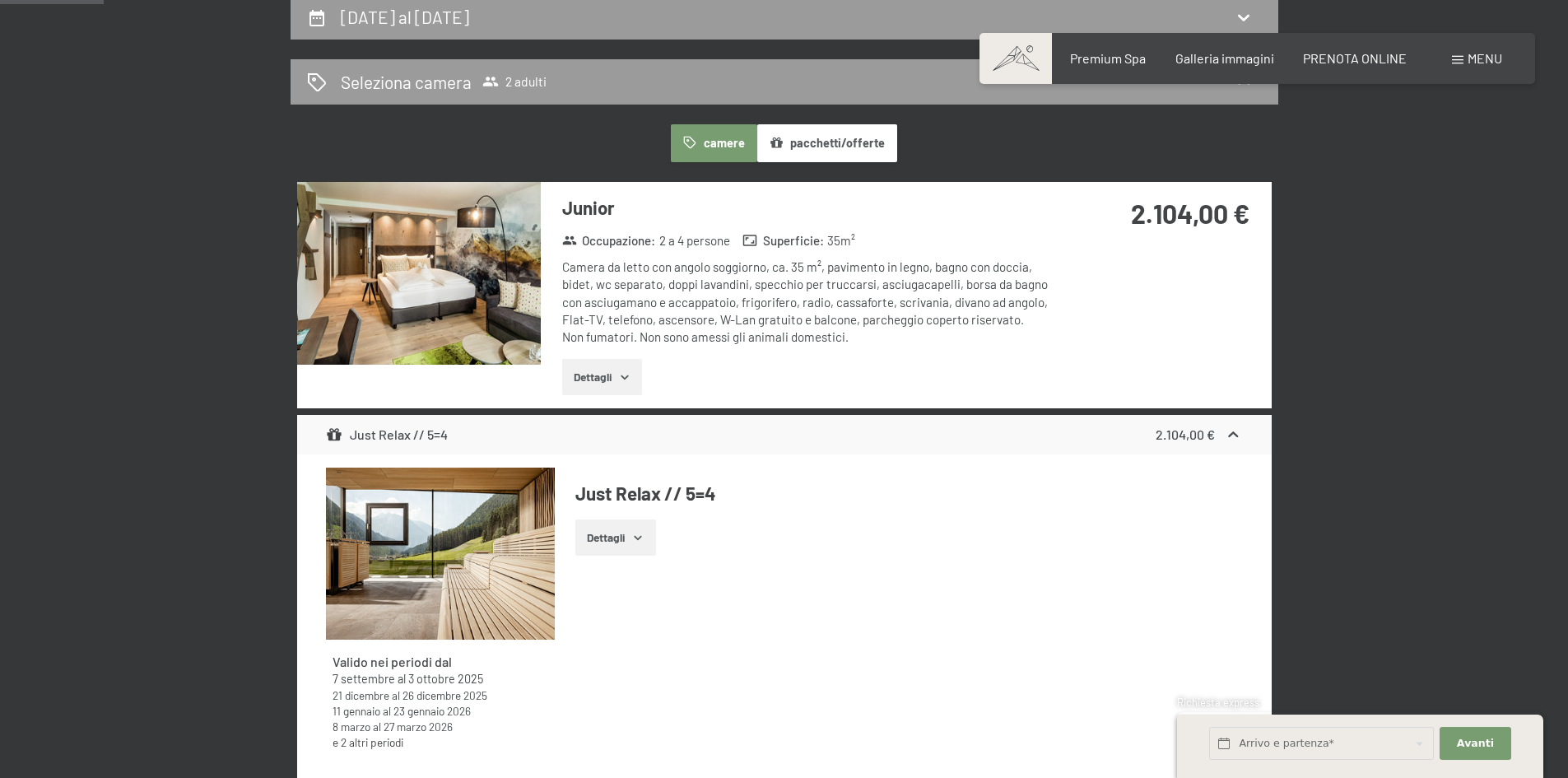
click at [885, 158] on button "pacchetti/offerte" at bounding box center [828, 142] width 140 height 38
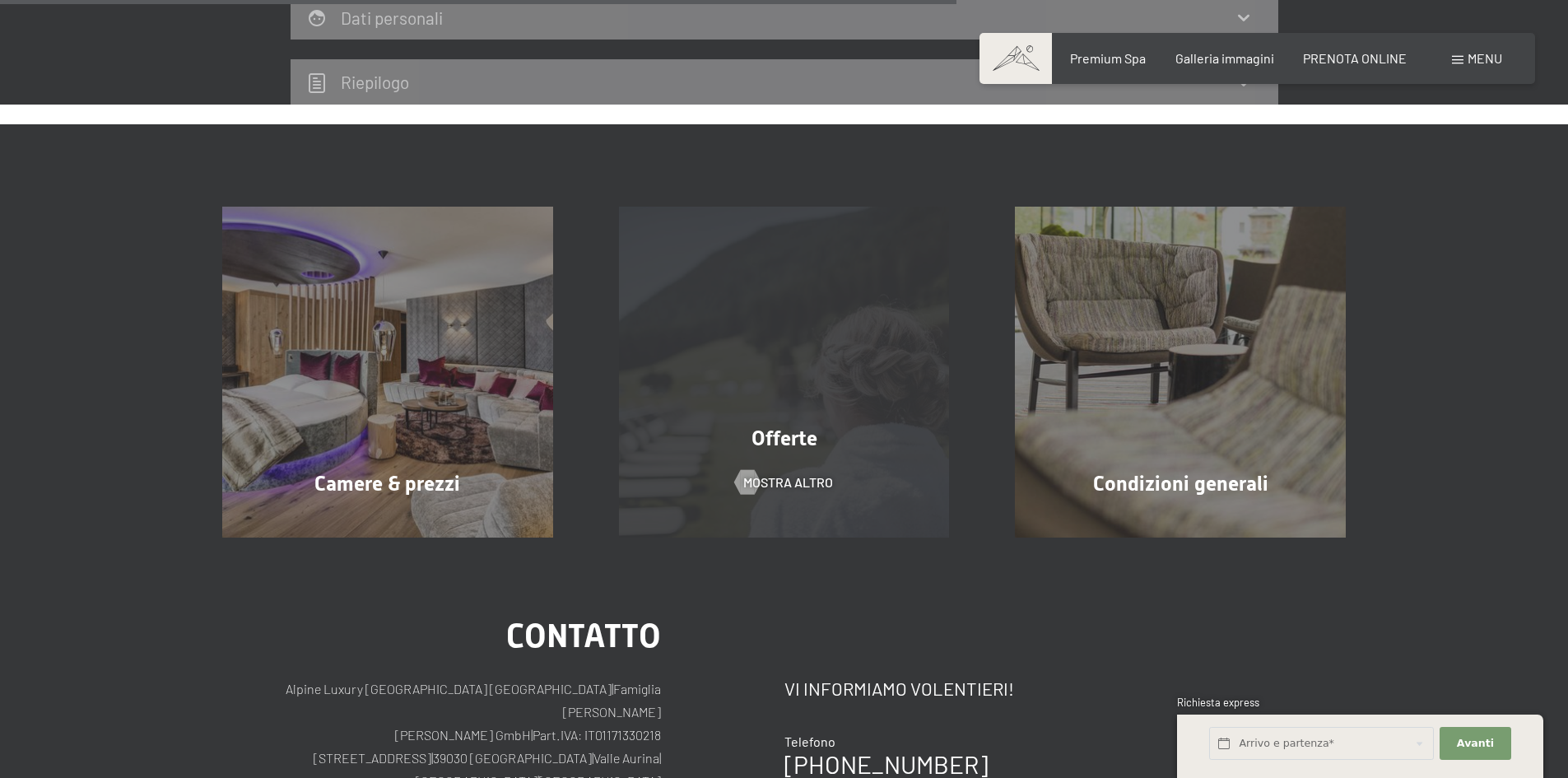
scroll to position [1070, 0]
